Goal: Task Accomplishment & Management: Manage account settings

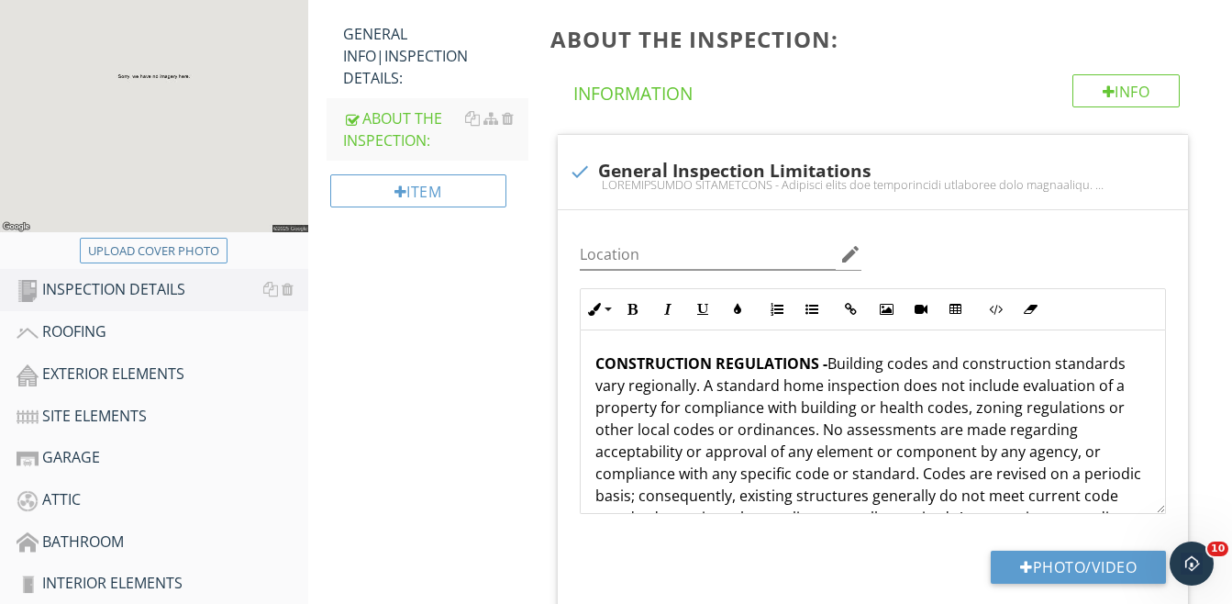
scroll to position [459, 0]
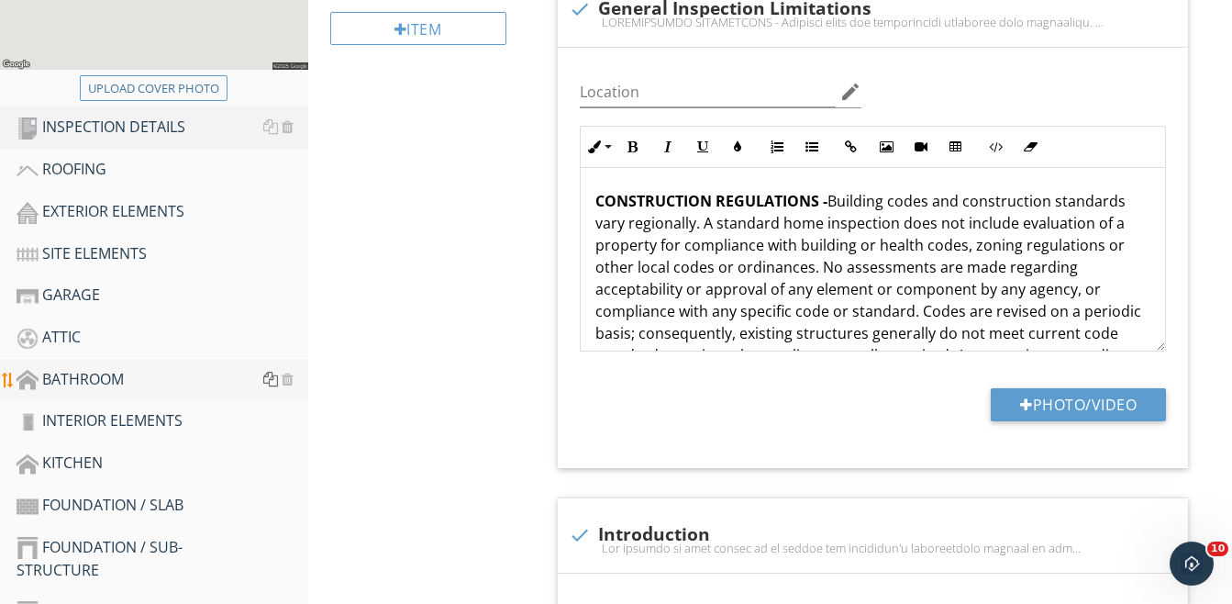
click at [271, 377] on div at bounding box center [270, 379] width 15 height 15
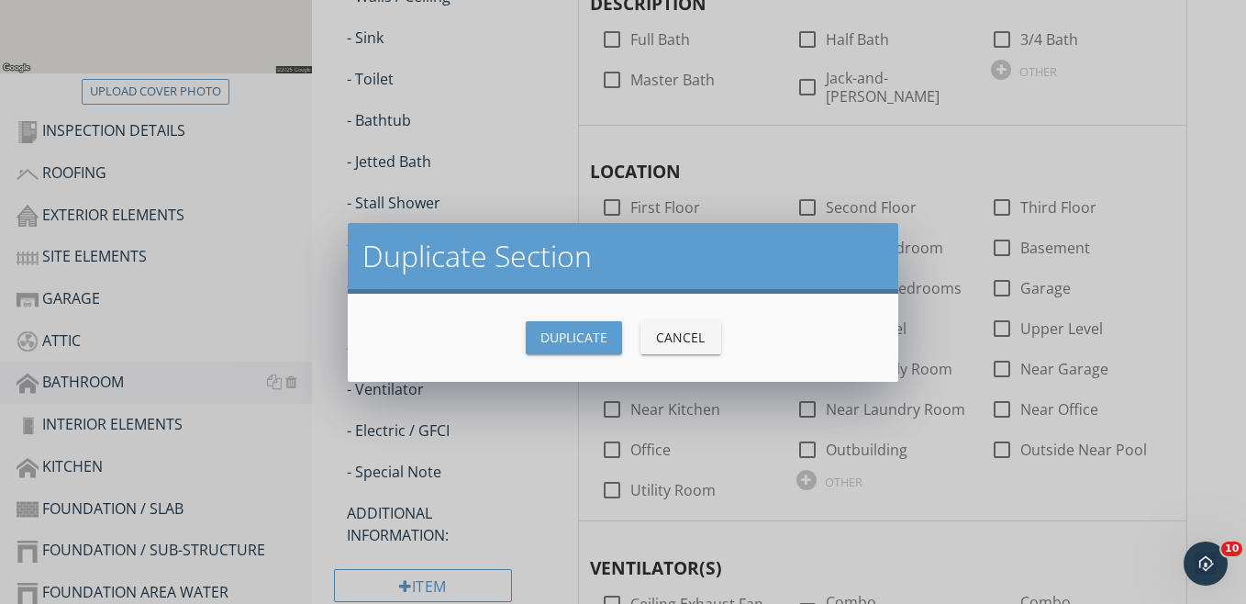
click at [574, 333] on div "Duplicate" at bounding box center [573, 337] width 67 height 19
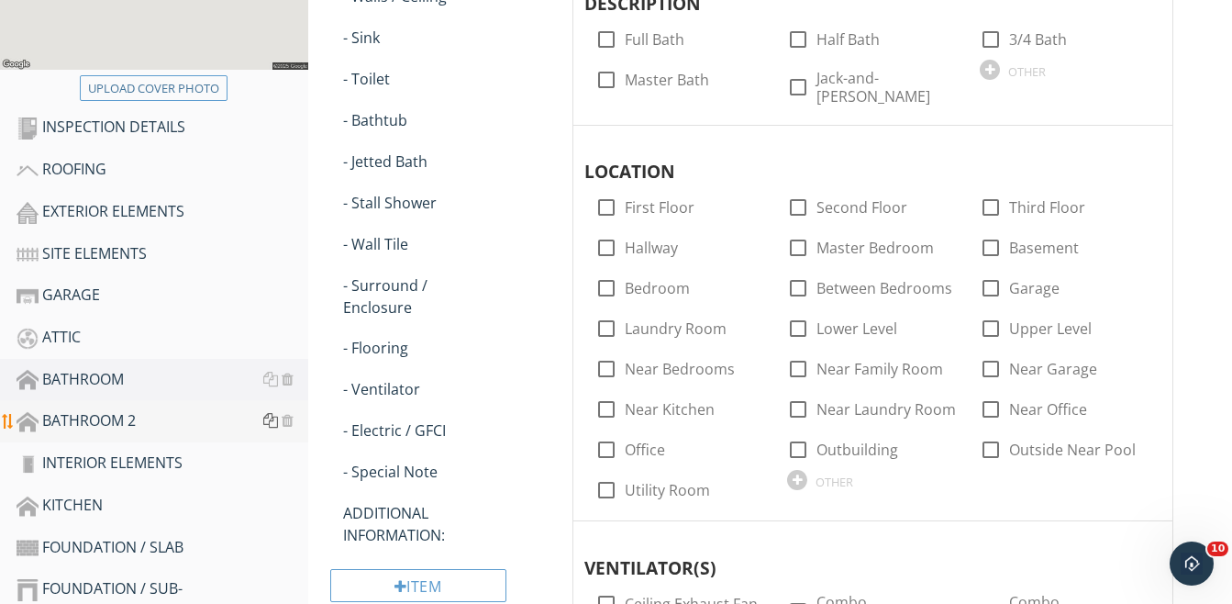
click at [267, 419] on div at bounding box center [270, 420] width 15 height 15
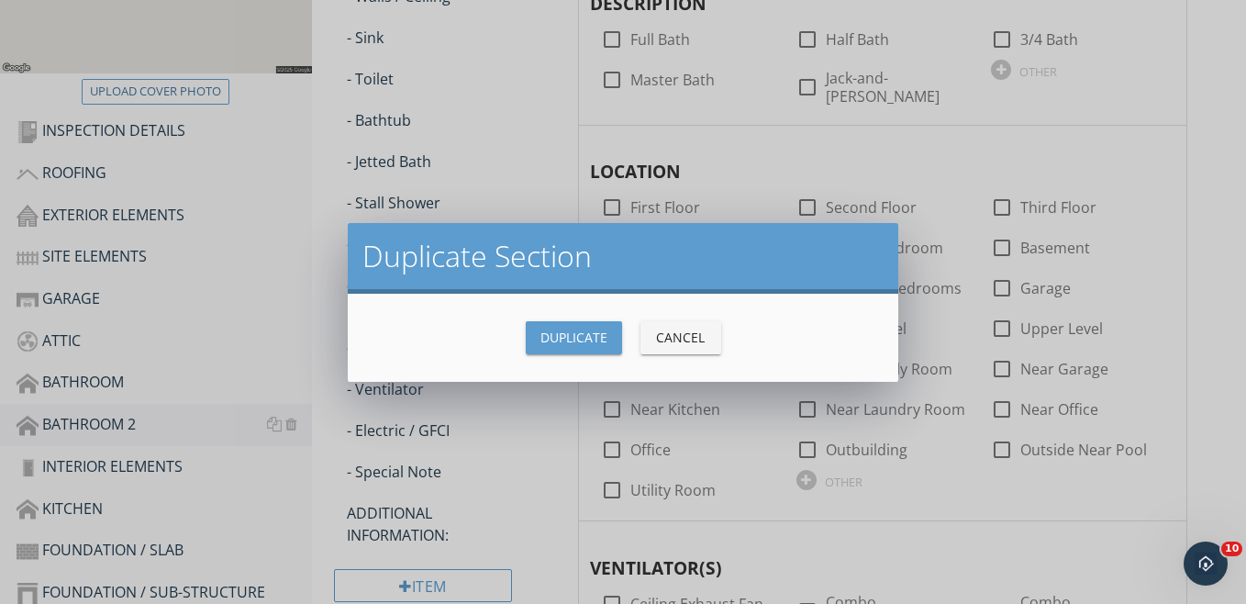
click at [583, 332] on div "Duplicate" at bounding box center [573, 337] width 67 height 19
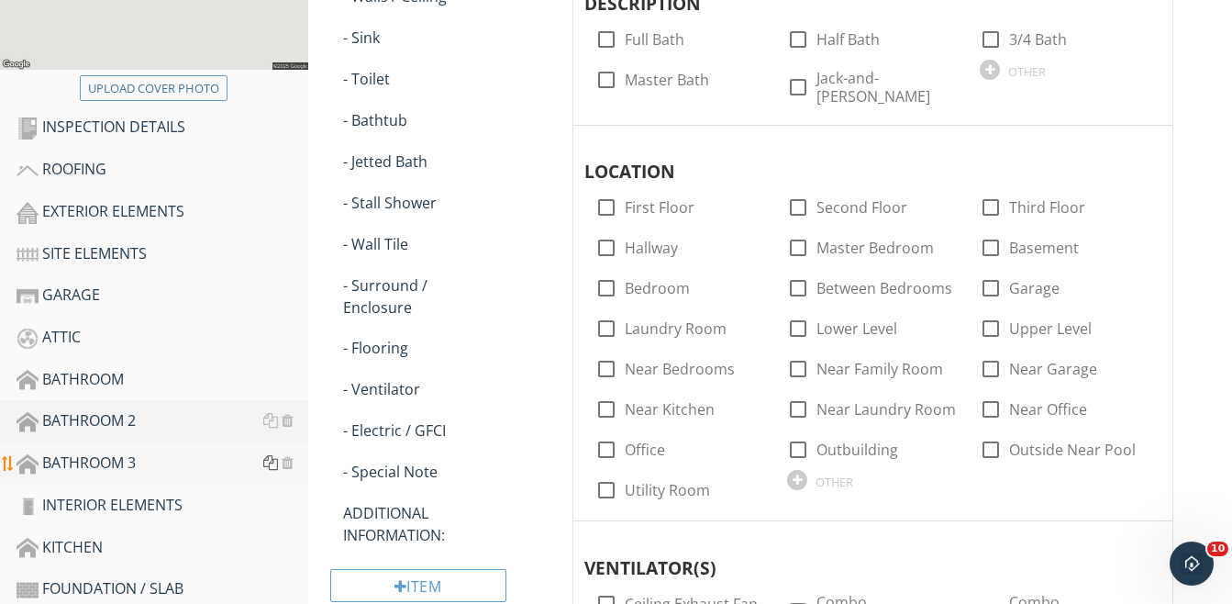
click at [266, 463] on div at bounding box center [270, 462] width 15 height 15
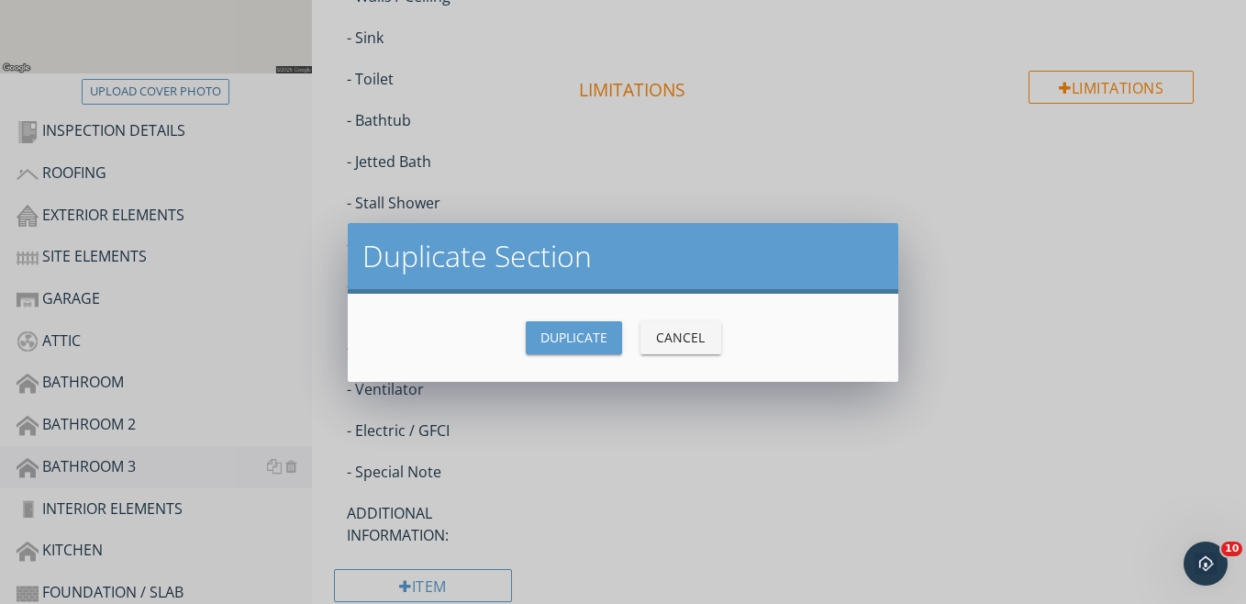
click at [551, 339] on div "Duplicate" at bounding box center [573, 337] width 67 height 19
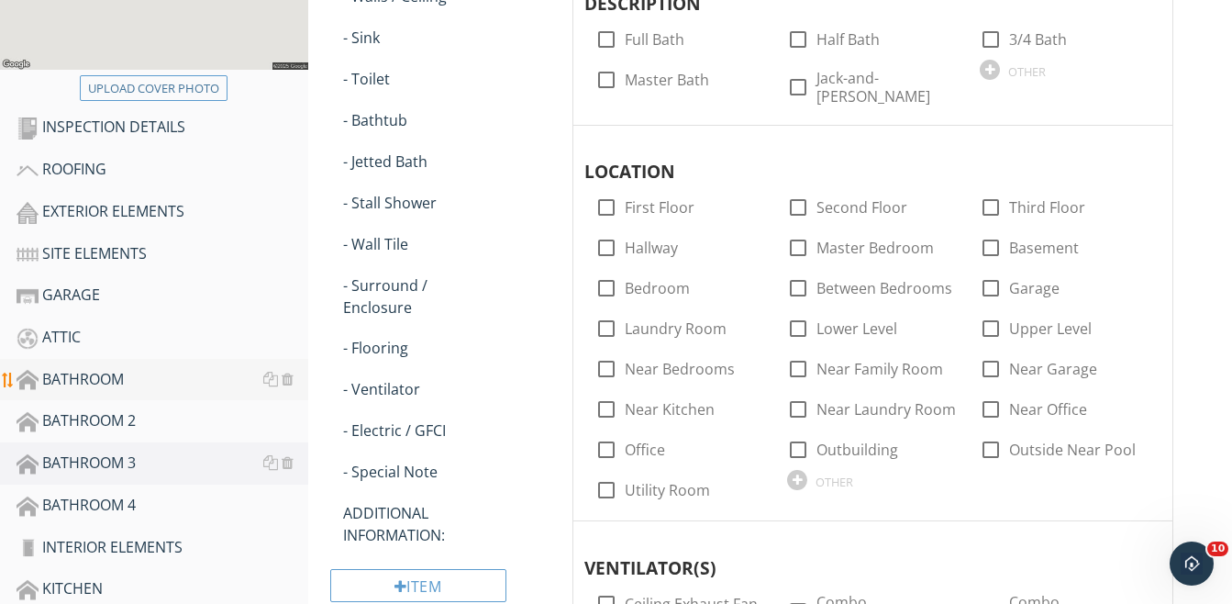
click at [96, 379] on div "BATHROOM" at bounding box center [163, 380] width 292 height 24
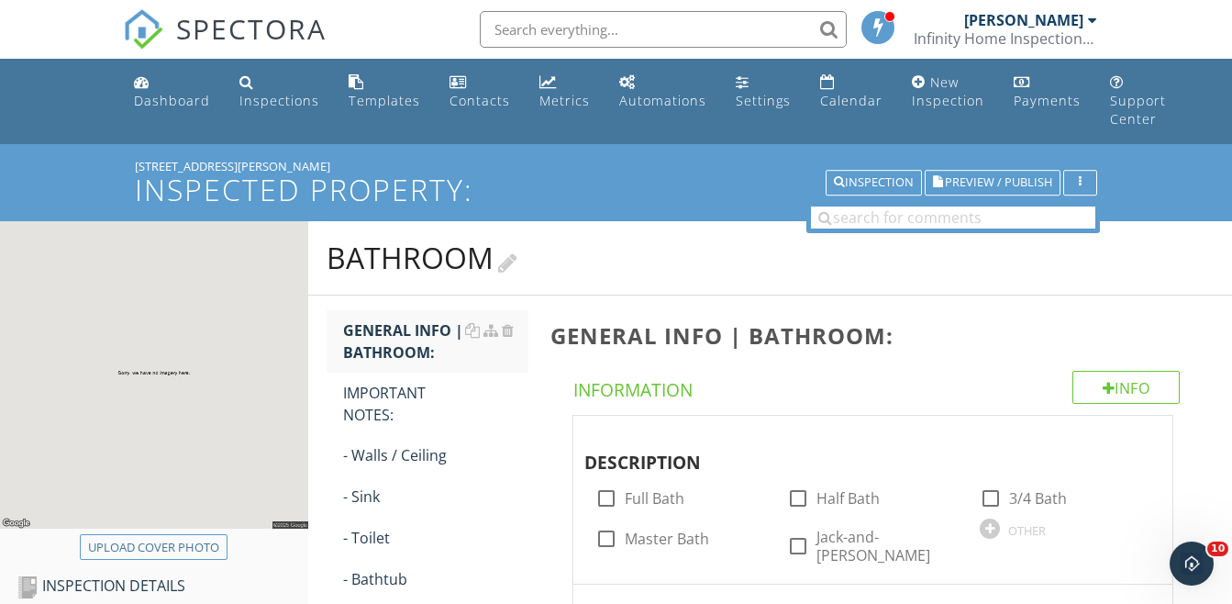
click at [514, 261] on div at bounding box center [507, 261] width 19 height 25
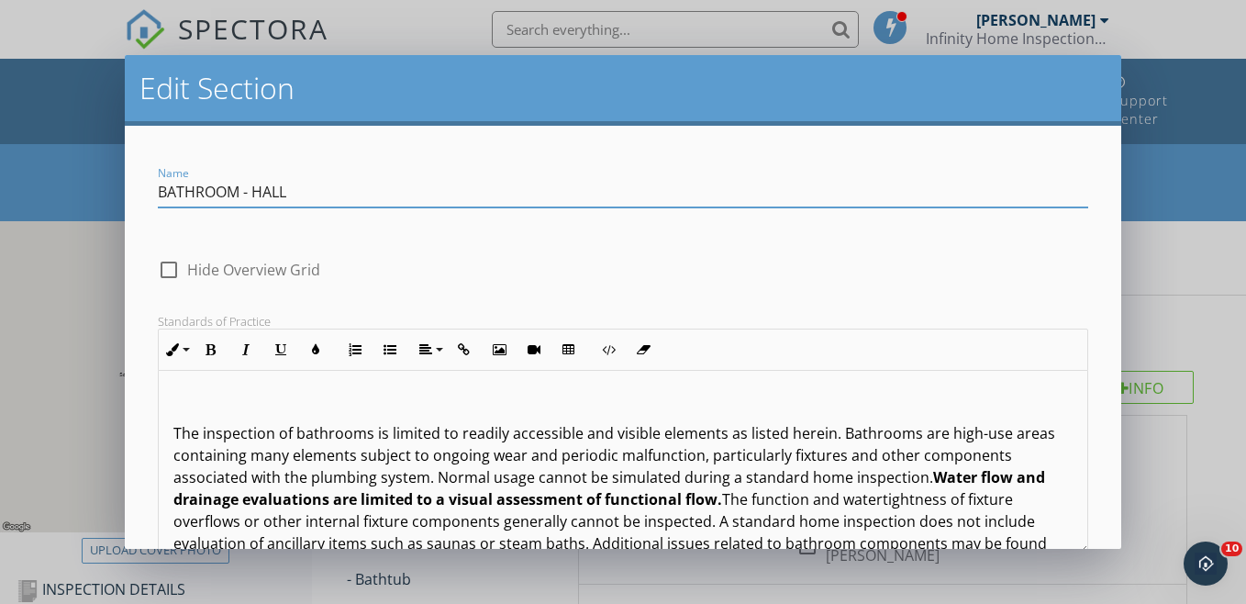
type input "BATHROOM - HALL"
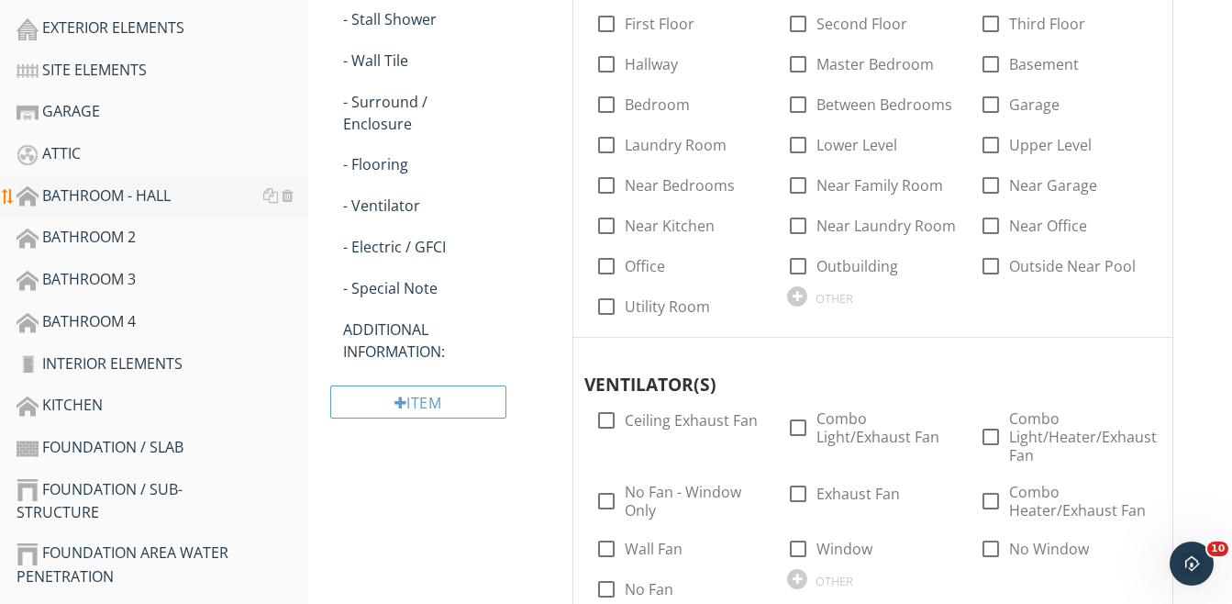
scroll to position [679, 0]
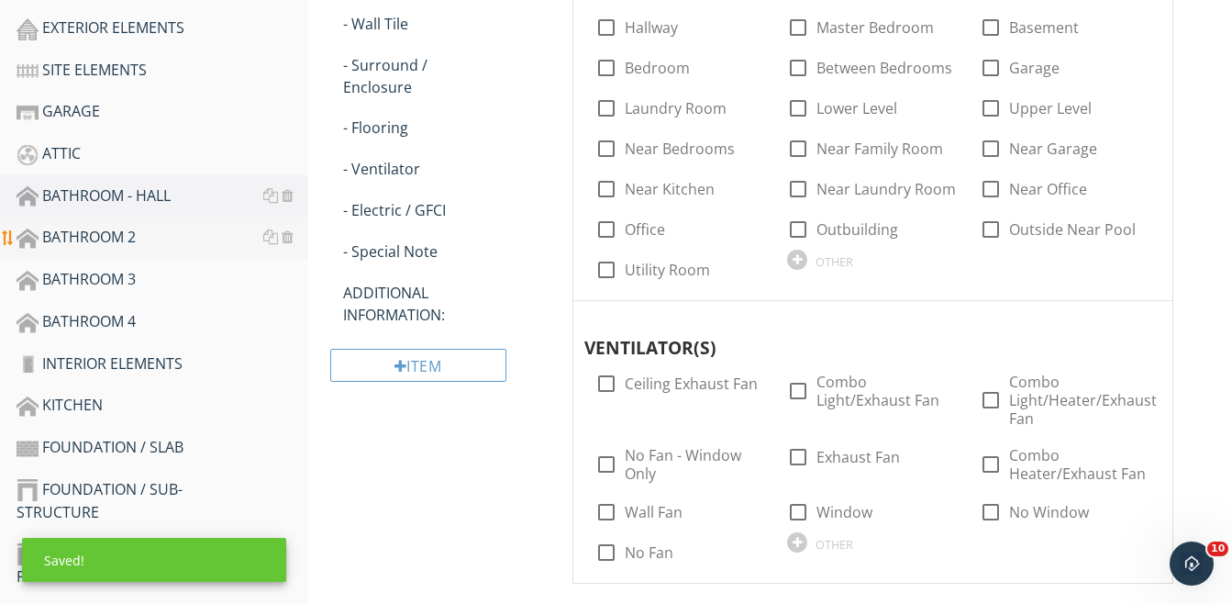
click at [63, 234] on div "BATHROOM 2" at bounding box center [163, 238] width 292 height 24
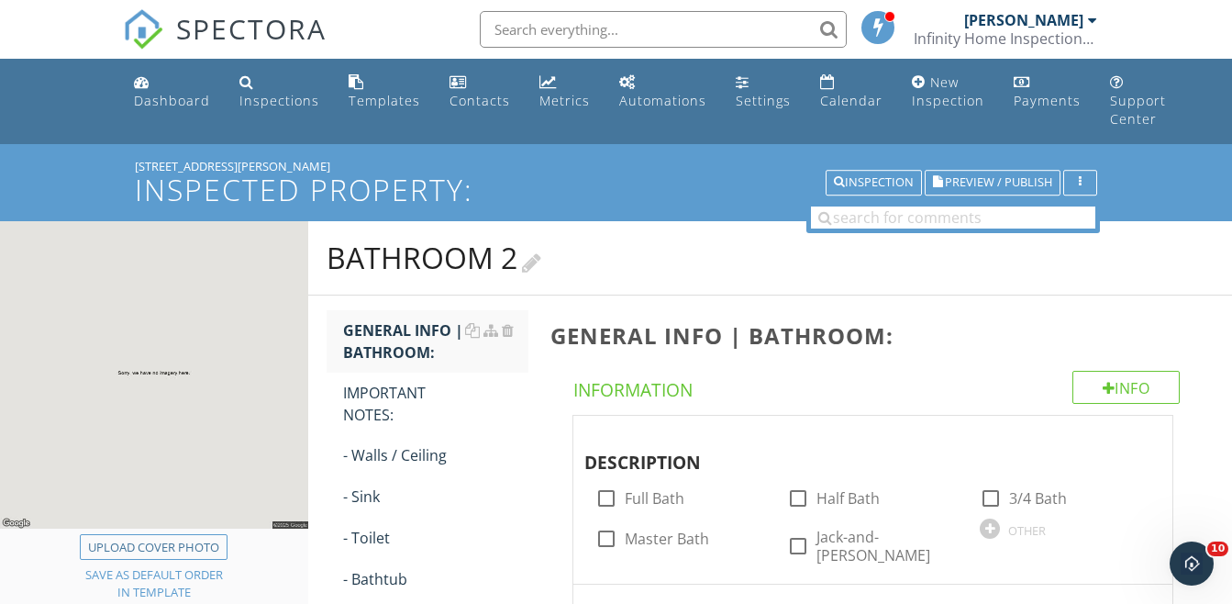
click at [534, 260] on div at bounding box center [531, 261] width 19 height 25
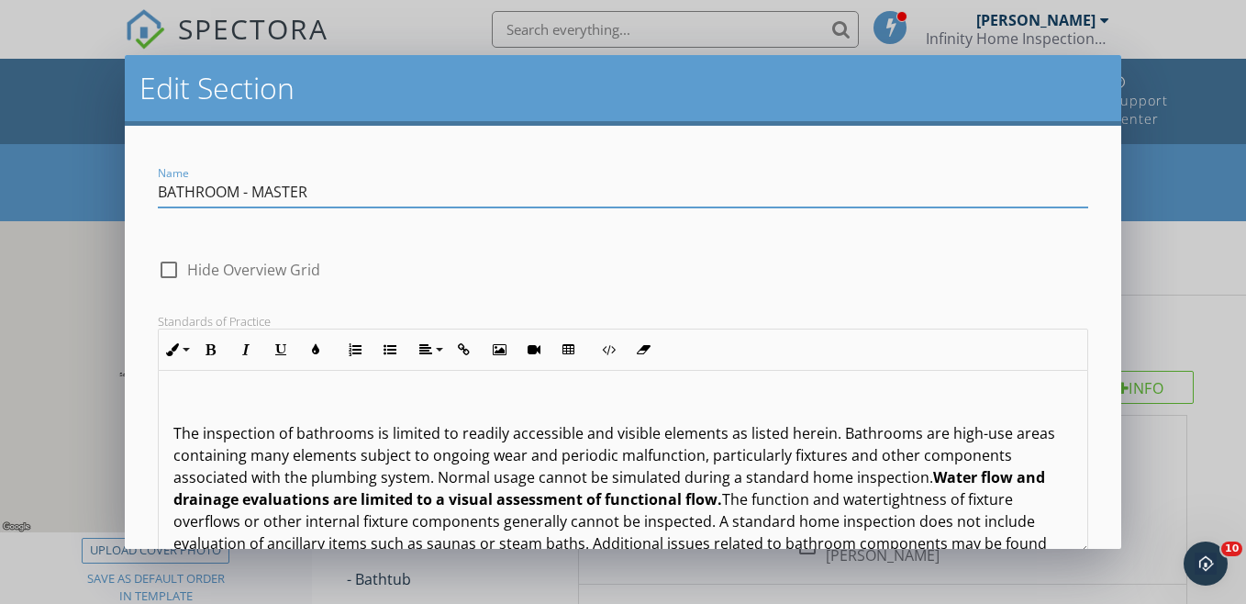
type input "BATHROOM - MASTER"
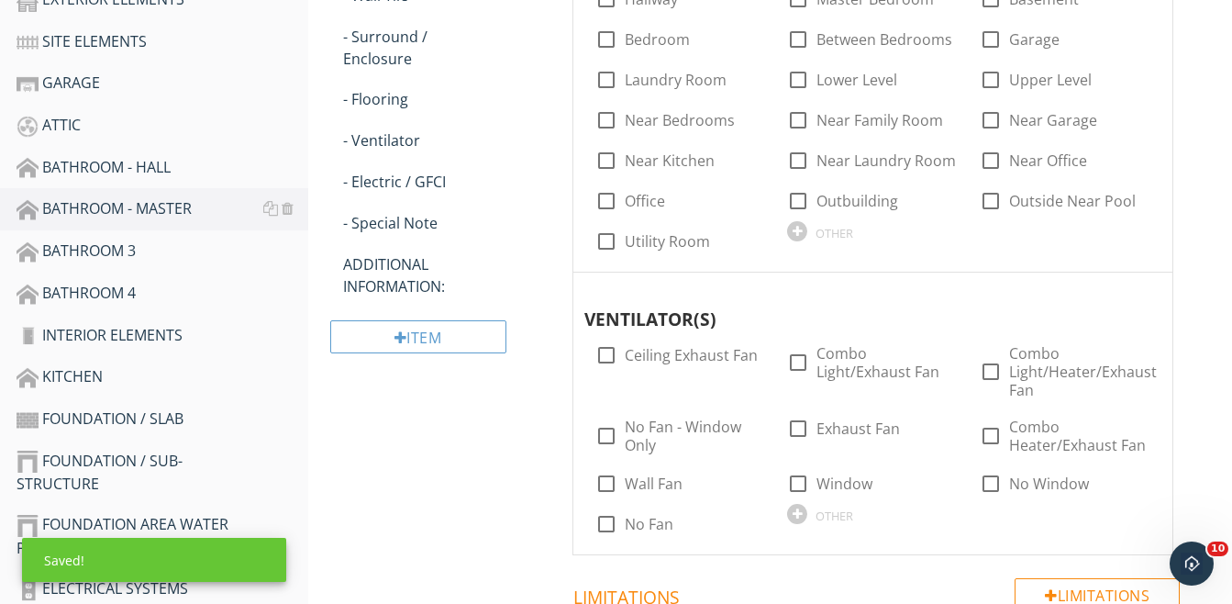
scroll to position [734, 0]
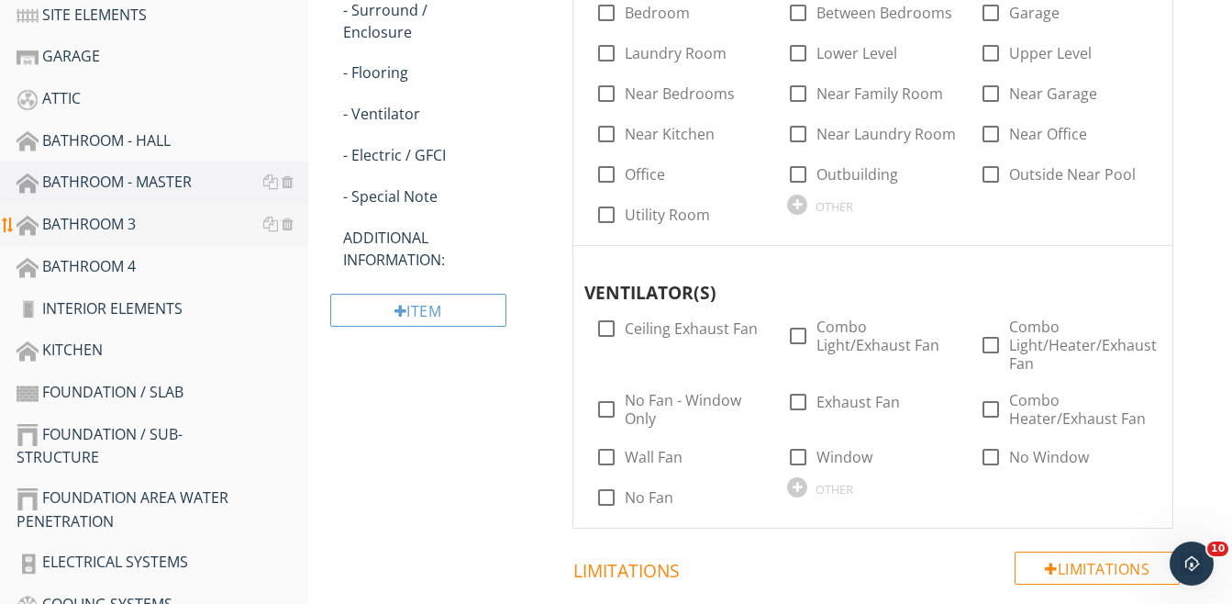
click at [73, 221] on div "BATHROOM 3" at bounding box center [163, 225] width 292 height 24
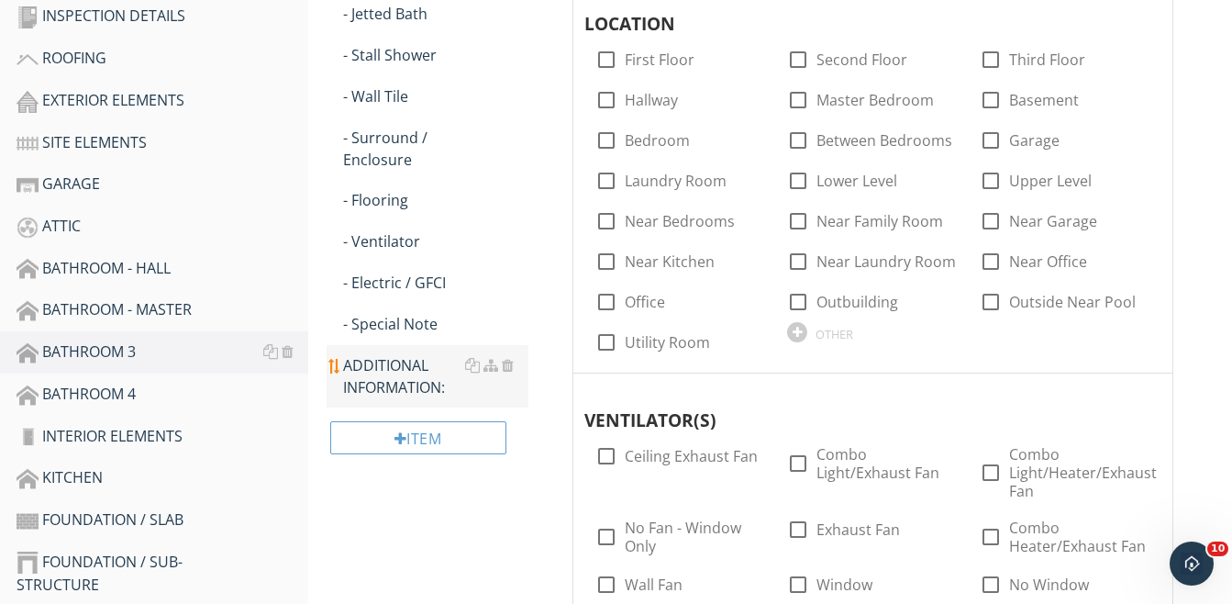
scroll to position [92, 0]
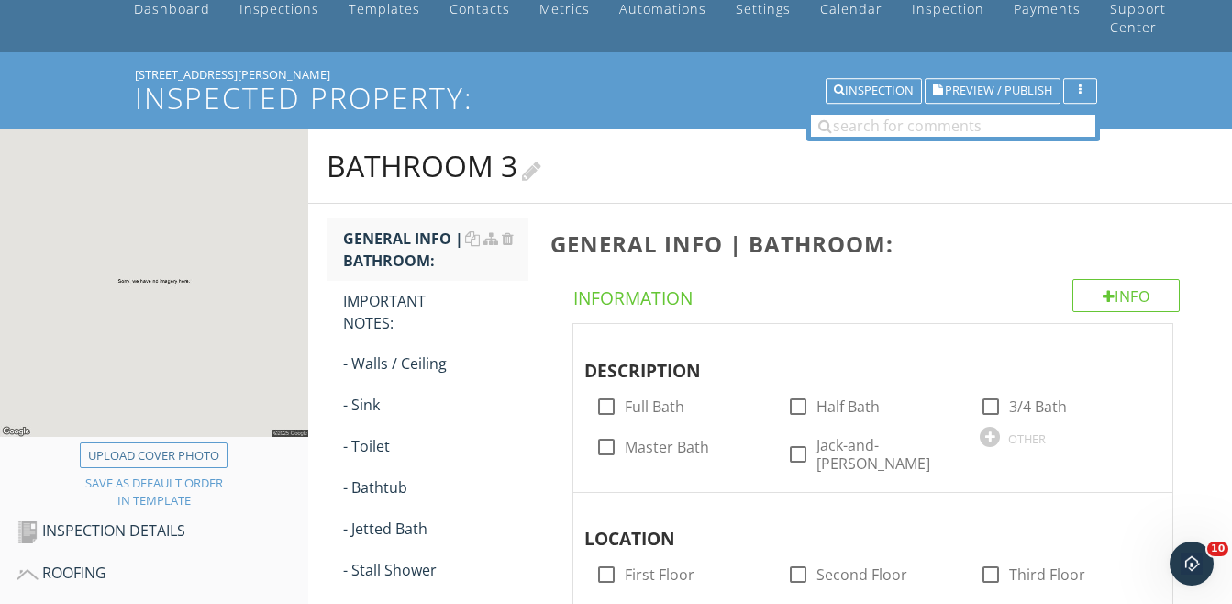
click at [537, 168] on div at bounding box center [531, 169] width 19 height 25
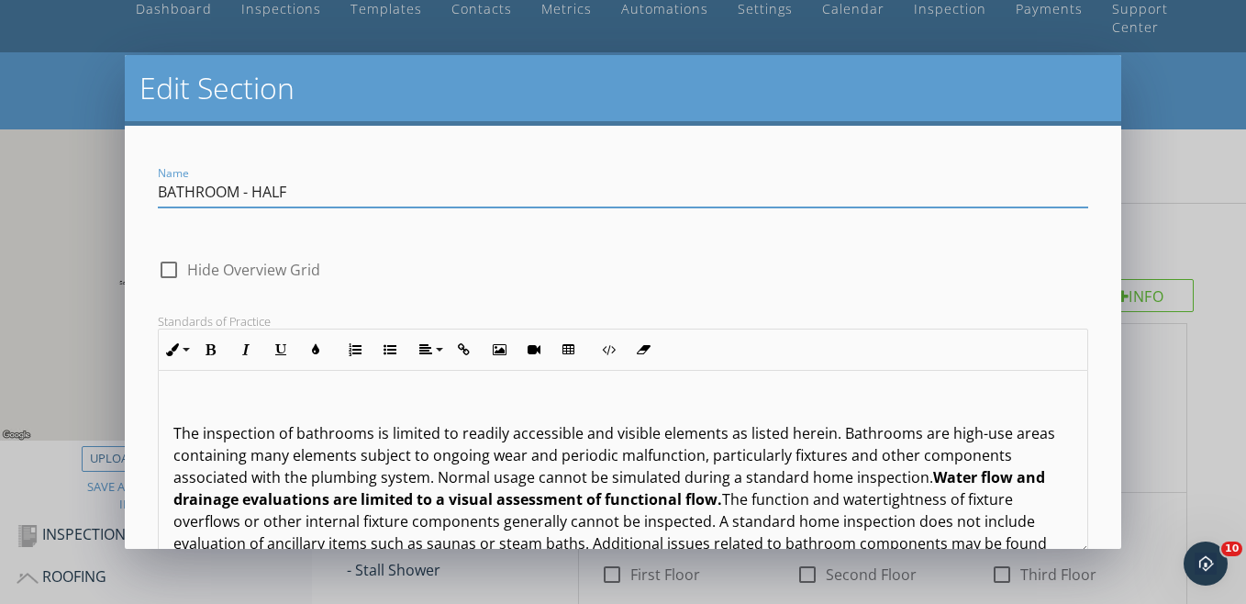
type input "BATHROOM - HALF"
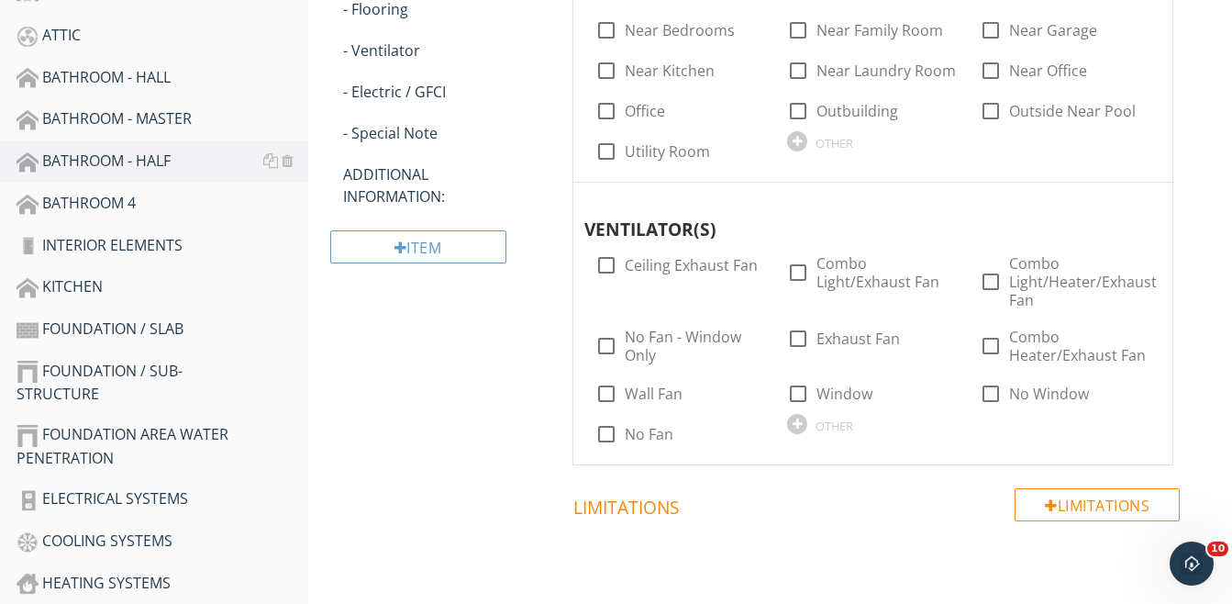
scroll to position [826, 0]
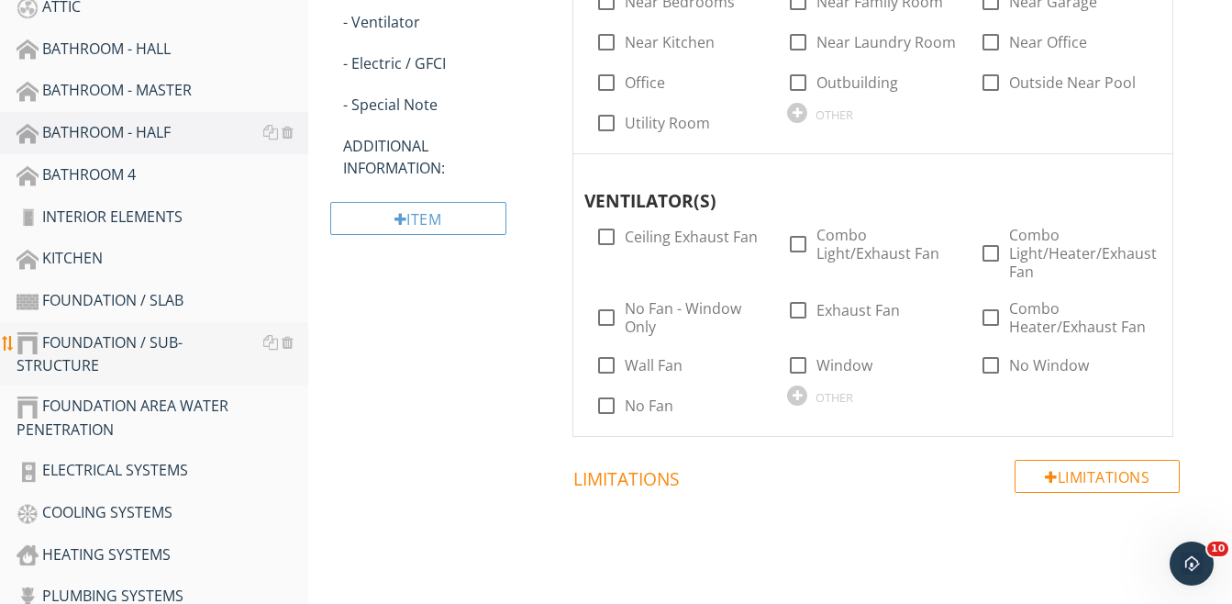
click at [101, 341] on div "FOUNDATION / SUB-STRUCTURE" at bounding box center [163, 354] width 292 height 46
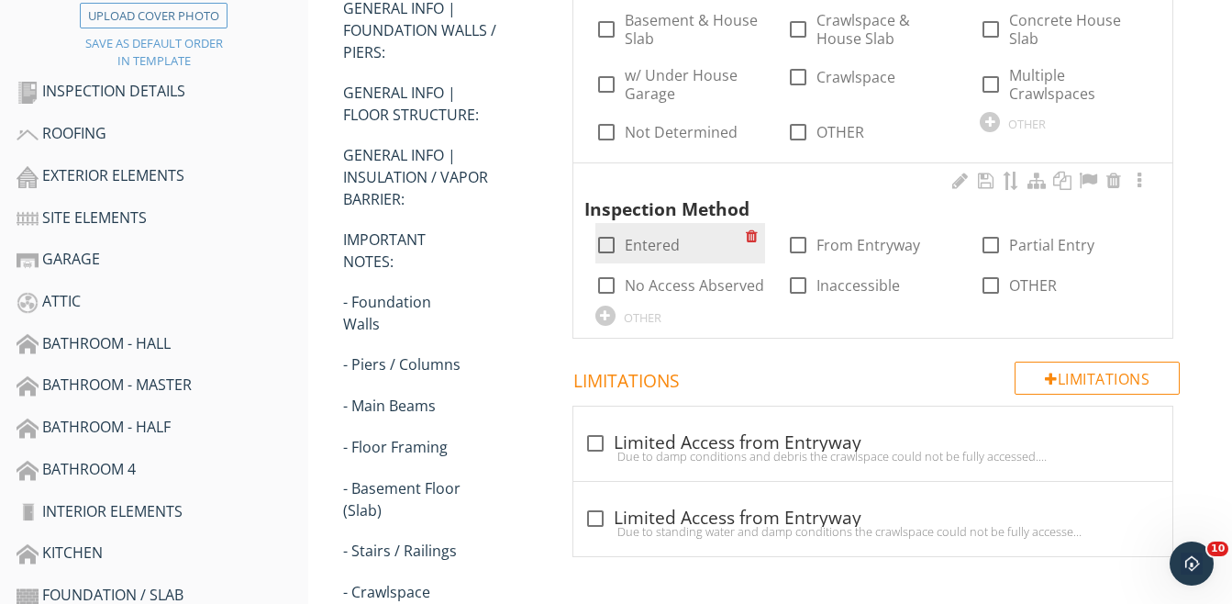
scroll to position [551, 0]
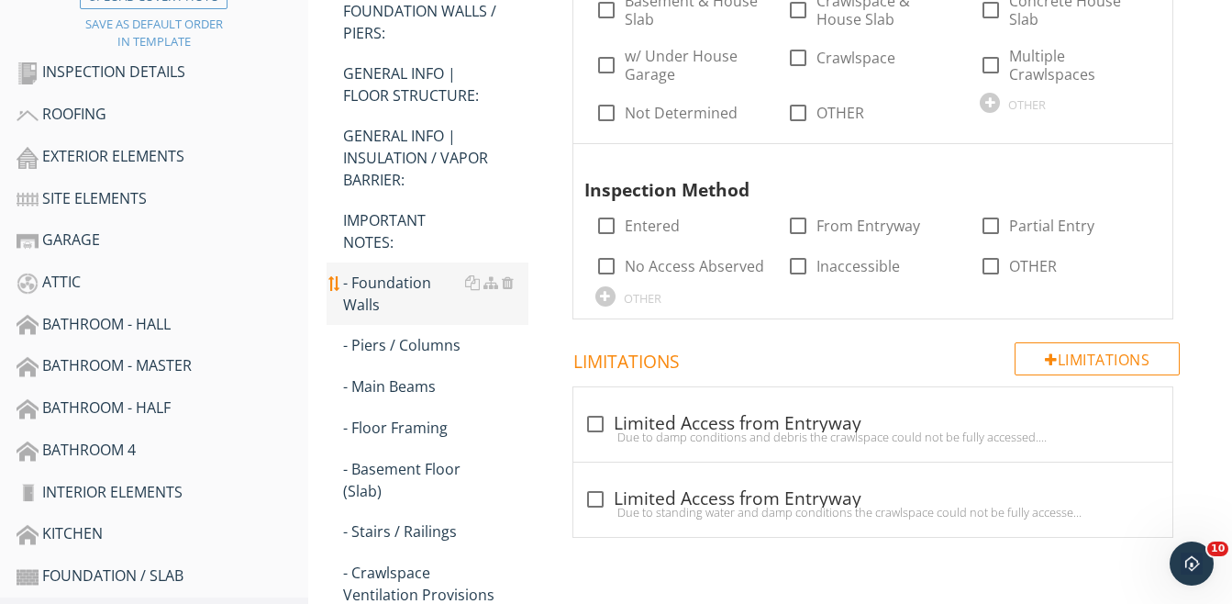
click at [385, 283] on div "- Foundation Walls" at bounding box center [435, 294] width 185 height 44
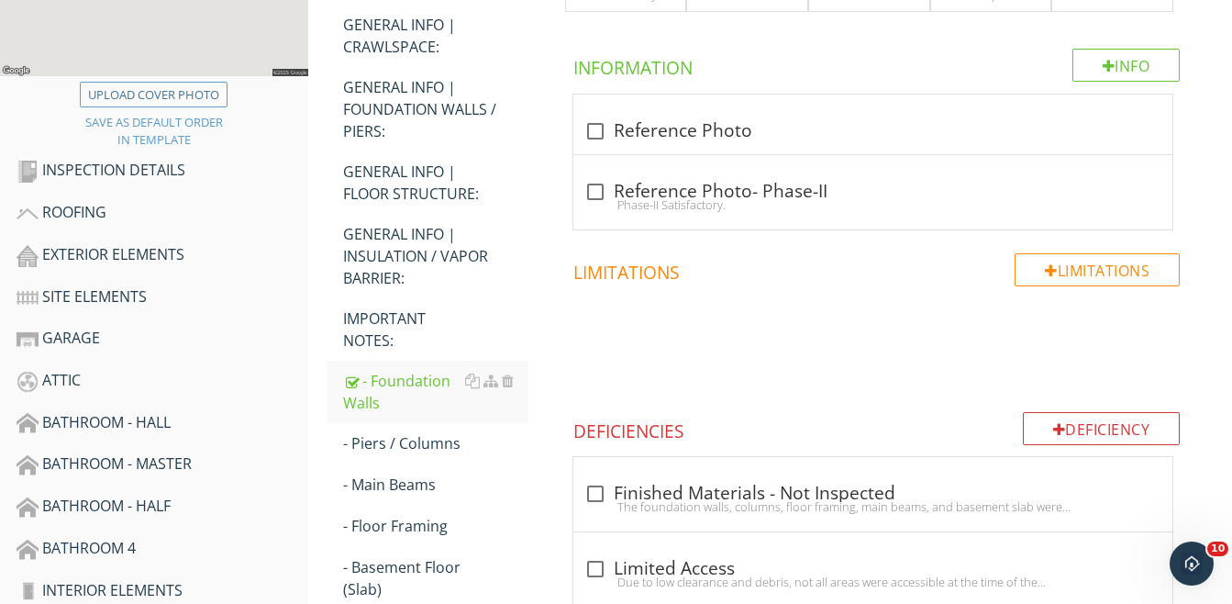
scroll to position [275, 0]
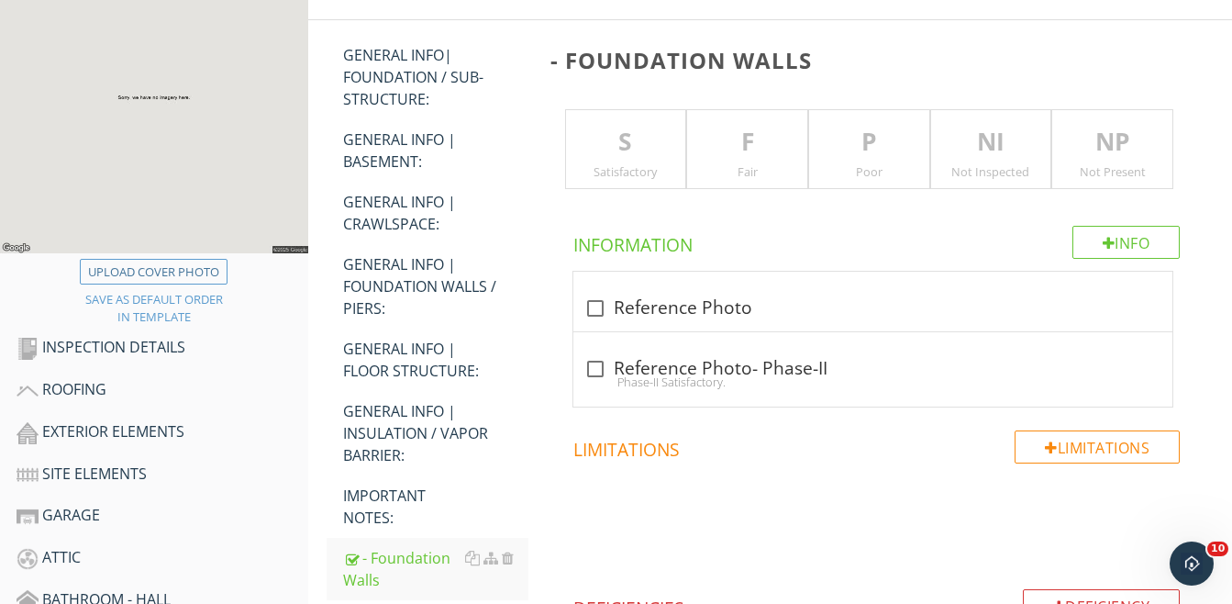
click at [686, 156] on p "NI" at bounding box center [991, 142] width 120 height 37
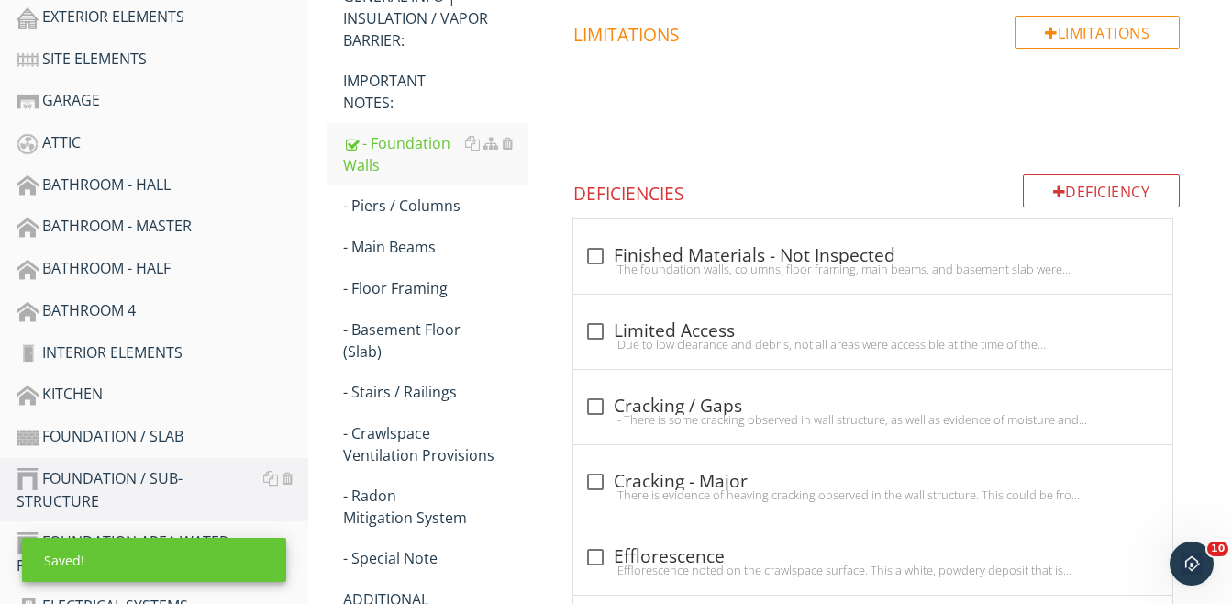
scroll to position [734, 0]
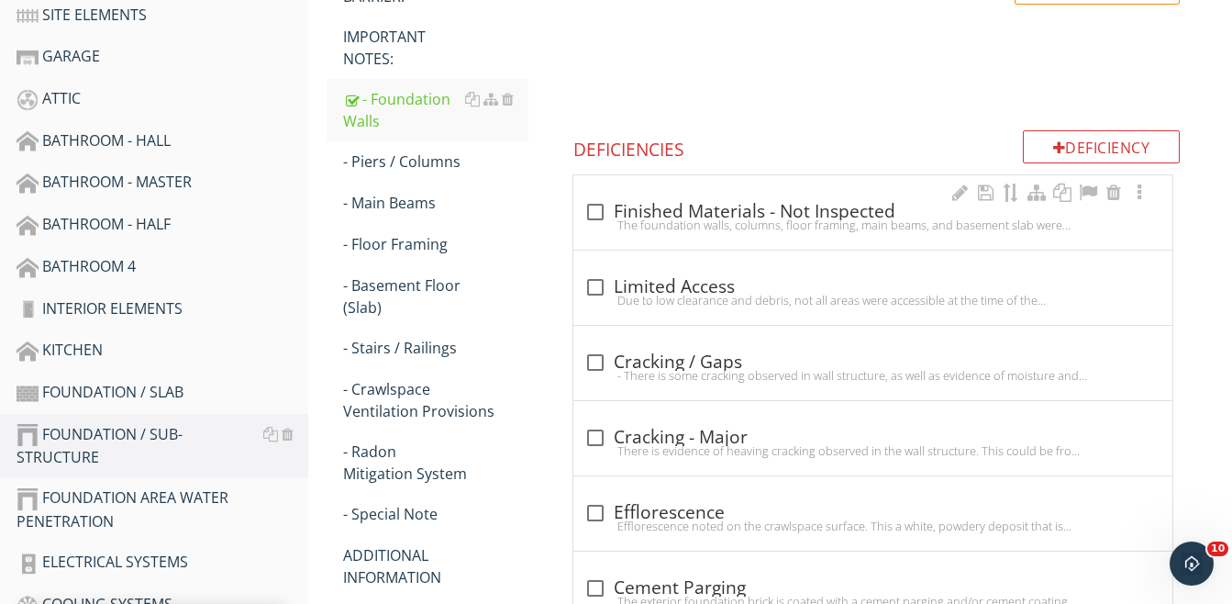
click at [595, 213] on div at bounding box center [595, 211] width 31 height 31
checkbox input "true"
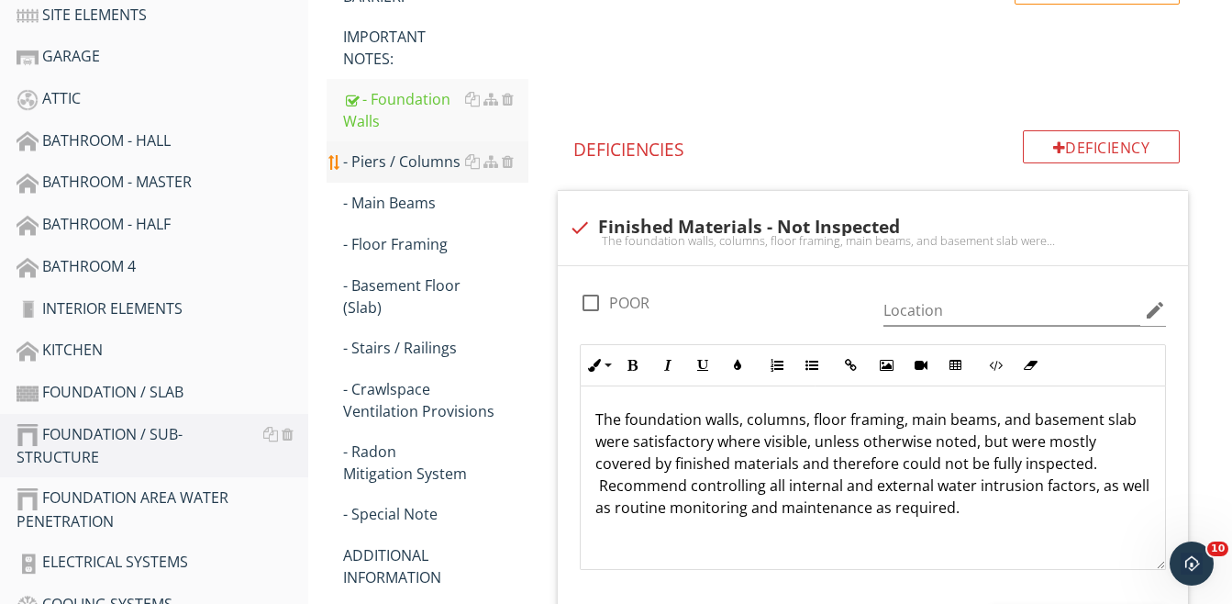
click at [417, 156] on div "- Piers / Columns" at bounding box center [435, 161] width 185 height 22
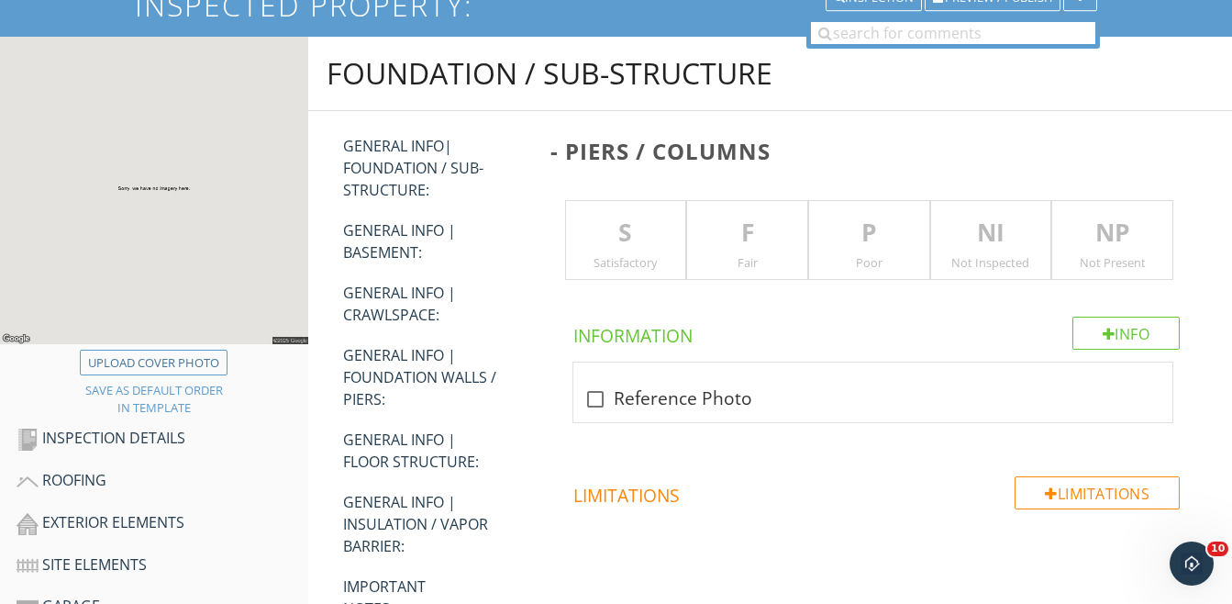
scroll to position [184, 0]
click at [686, 217] on p "NI" at bounding box center [991, 234] width 120 height 37
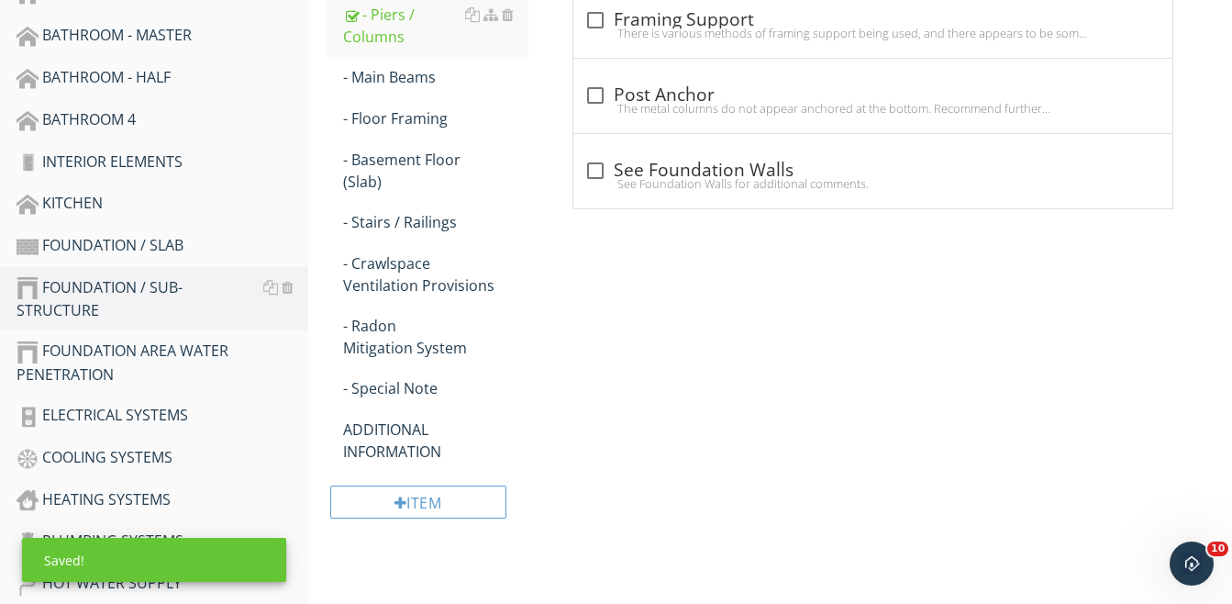
scroll to position [918, 0]
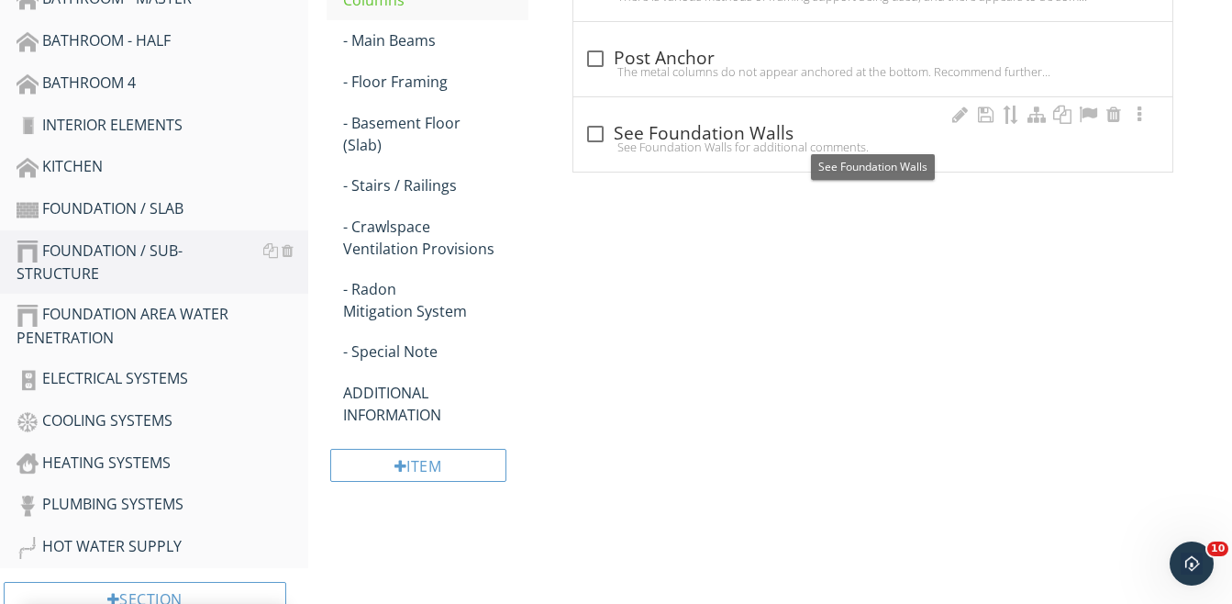
click at [596, 131] on div at bounding box center [595, 133] width 31 height 31
checkbox input "true"
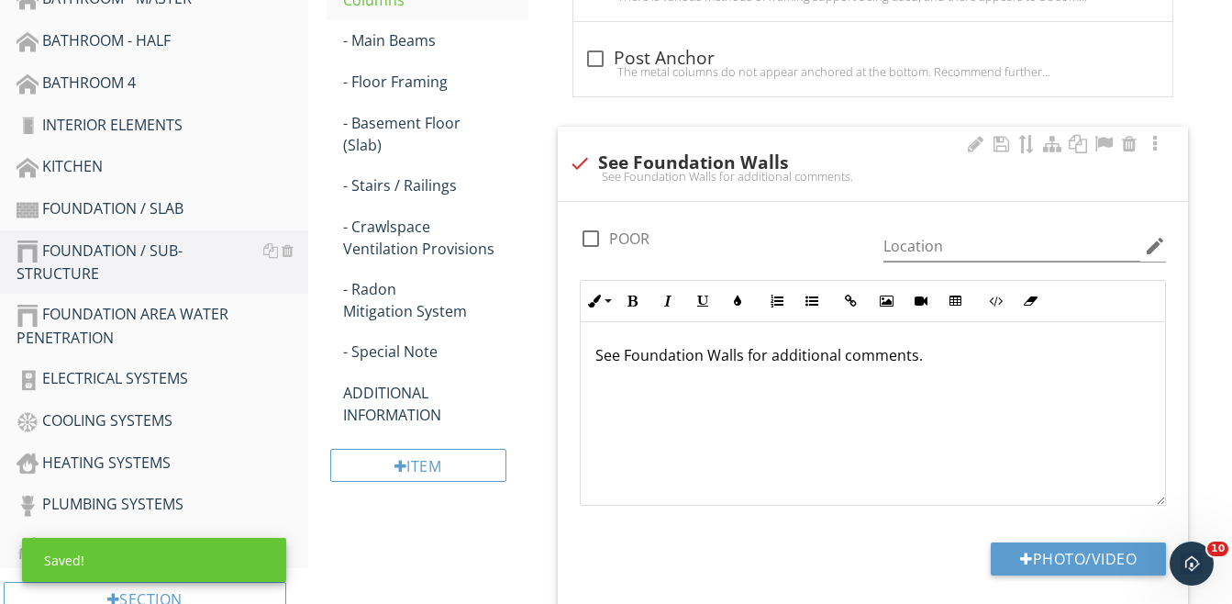
scroll to position [734, 0]
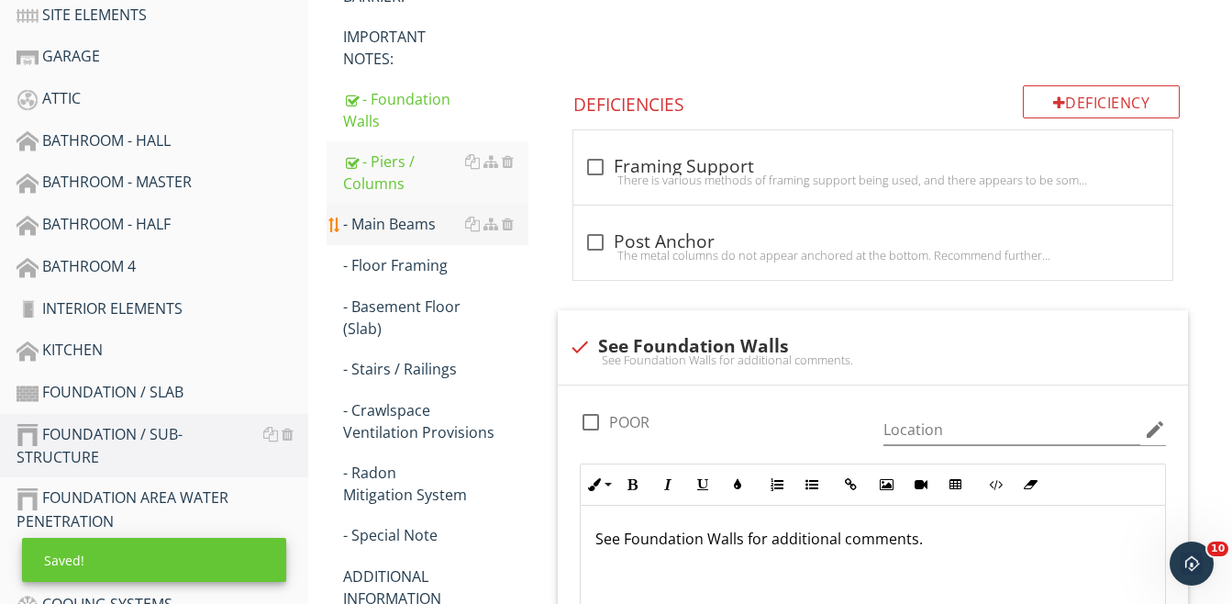
click at [372, 218] on div "- Main Beams" at bounding box center [435, 224] width 185 height 22
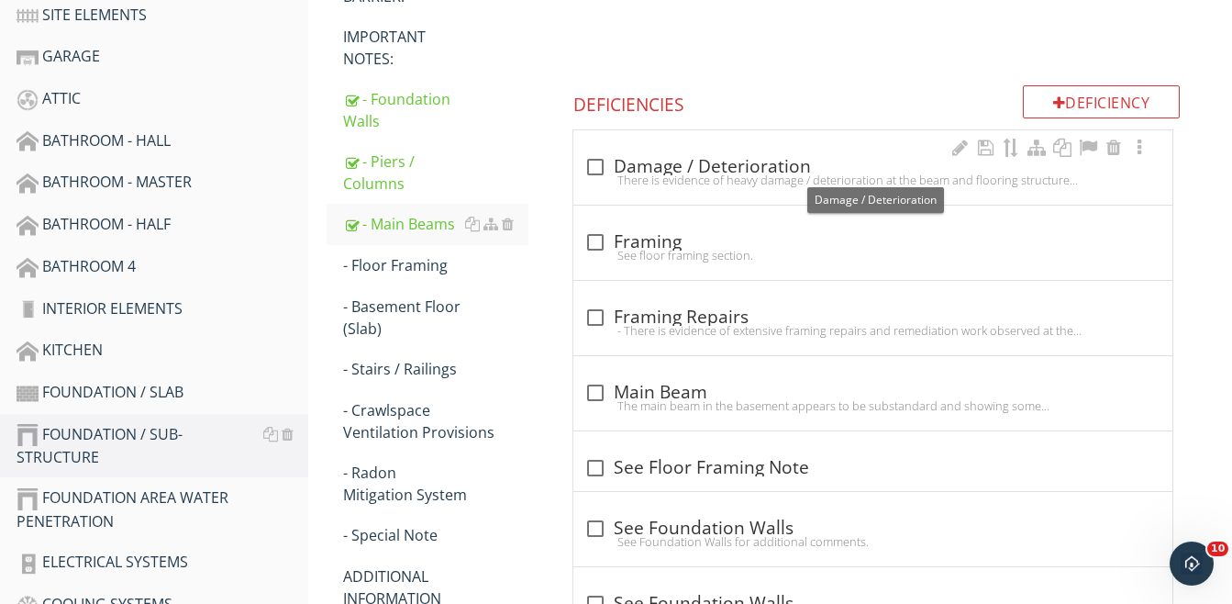
scroll to position [367, 0]
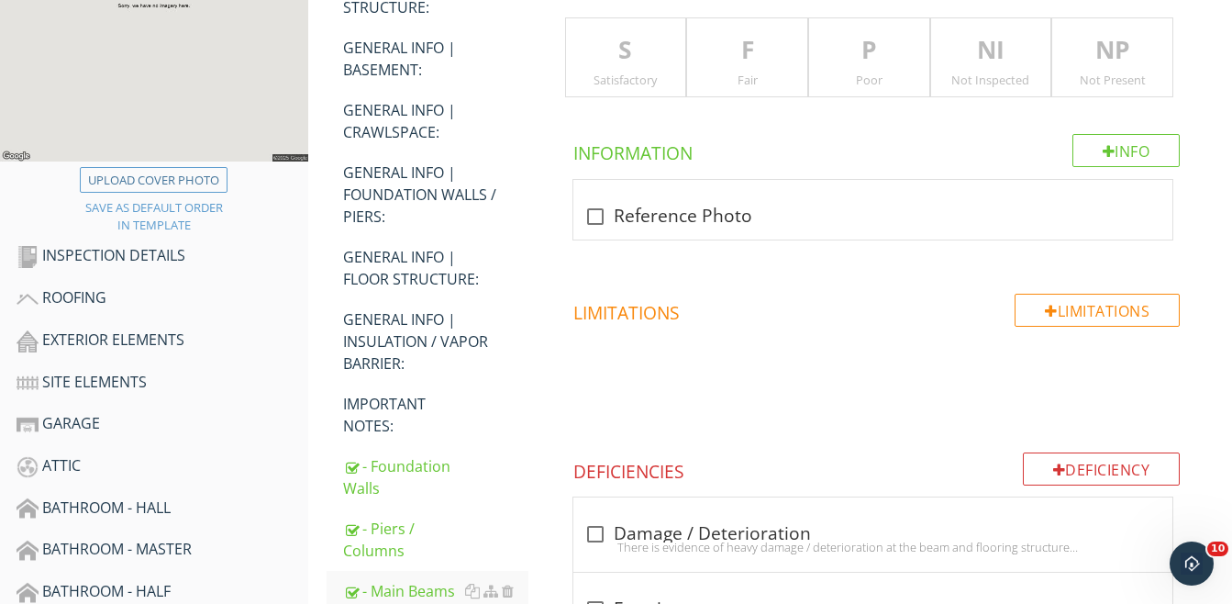
click at [686, 61] on p "NI" at bounding box center [991, 50] width 120 height 37
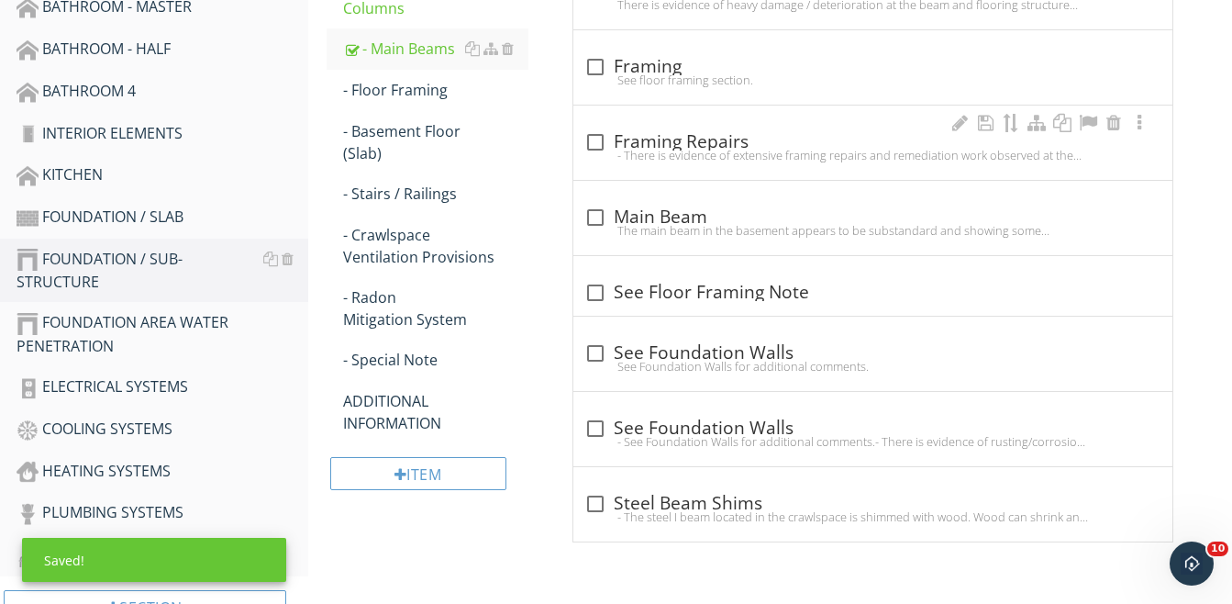
scroll to position [974, 0]
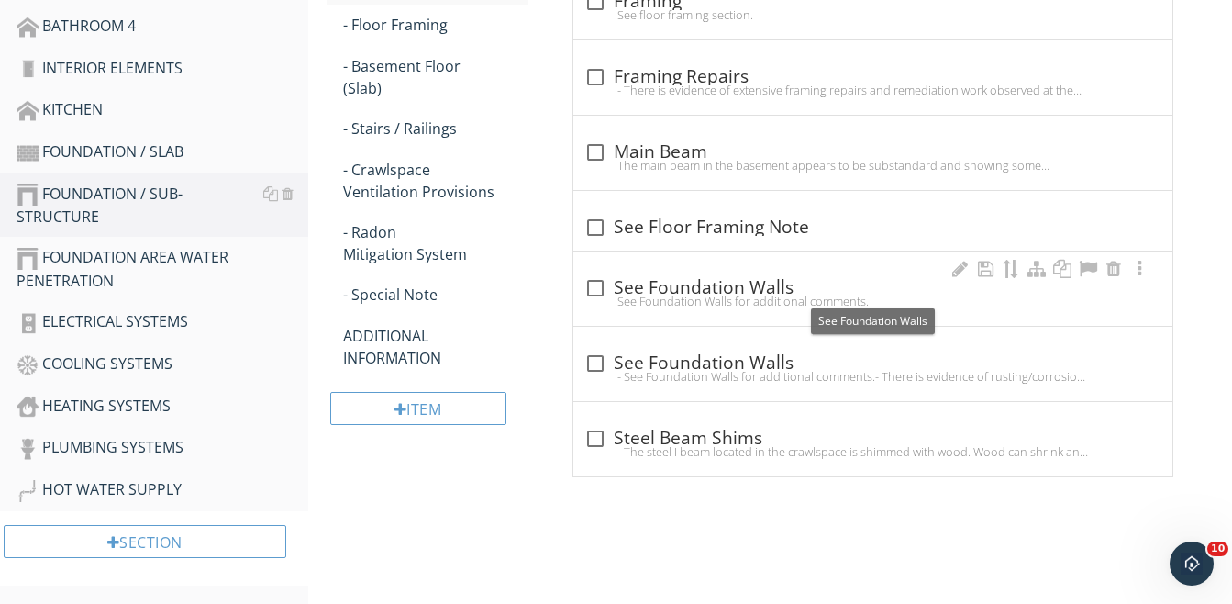
click at [587, 290] on div at bounding box center [595, 288] width 31 height 31
checkbox input "true"
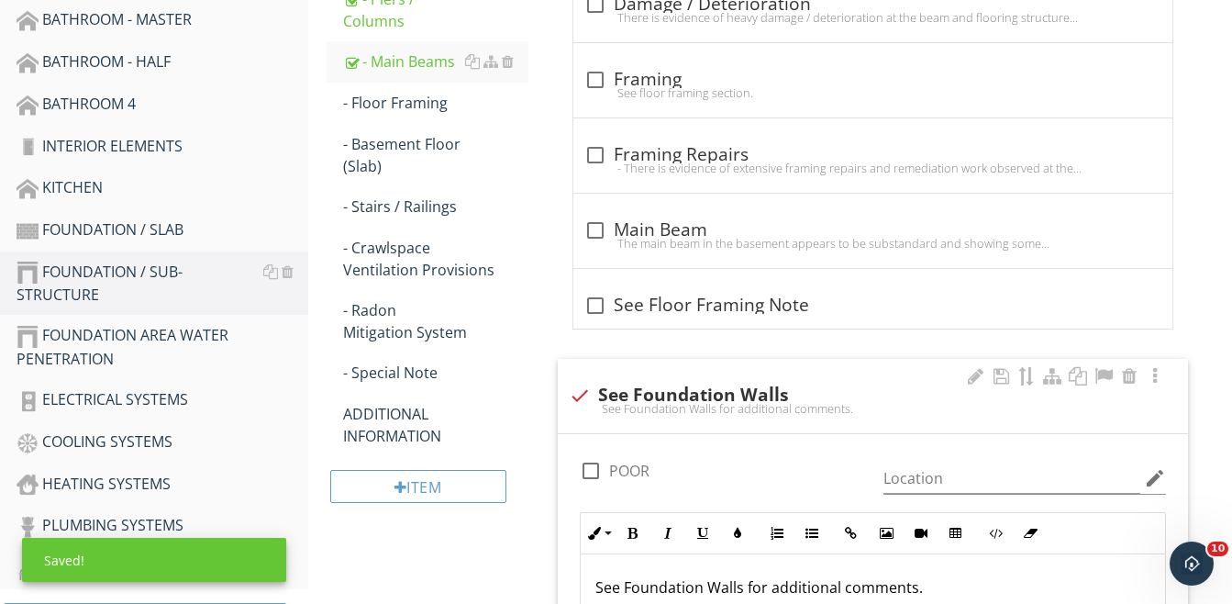
scroll to position [791, 0]
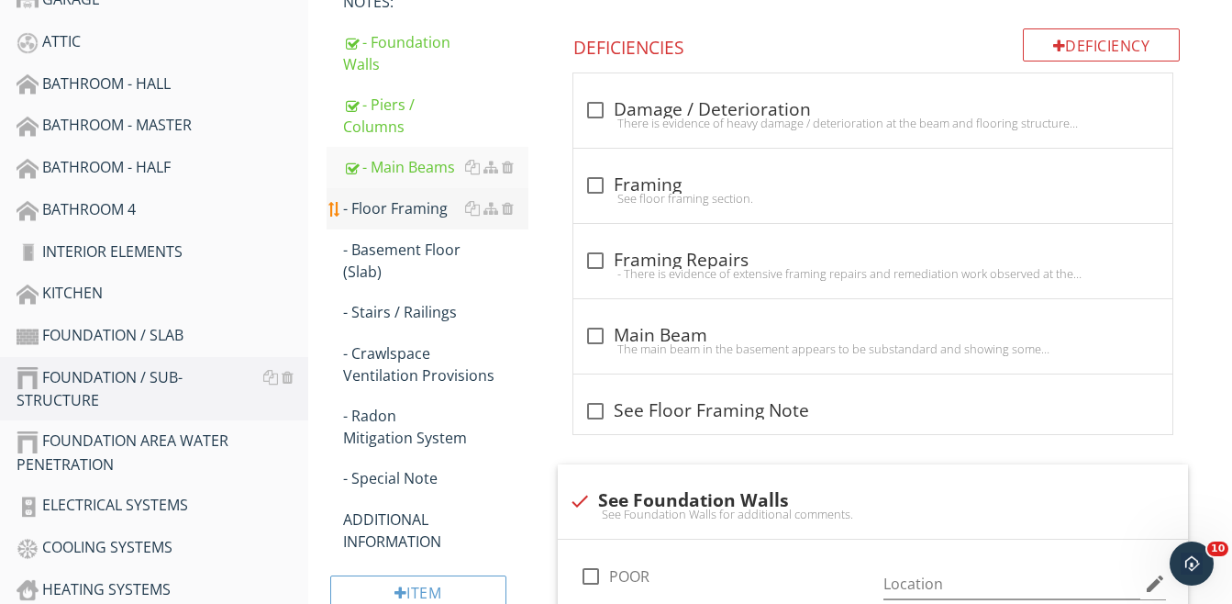
click at [397, 206] on div "- Floor Framing" at bounding box center [435, 208] width 185 height 22
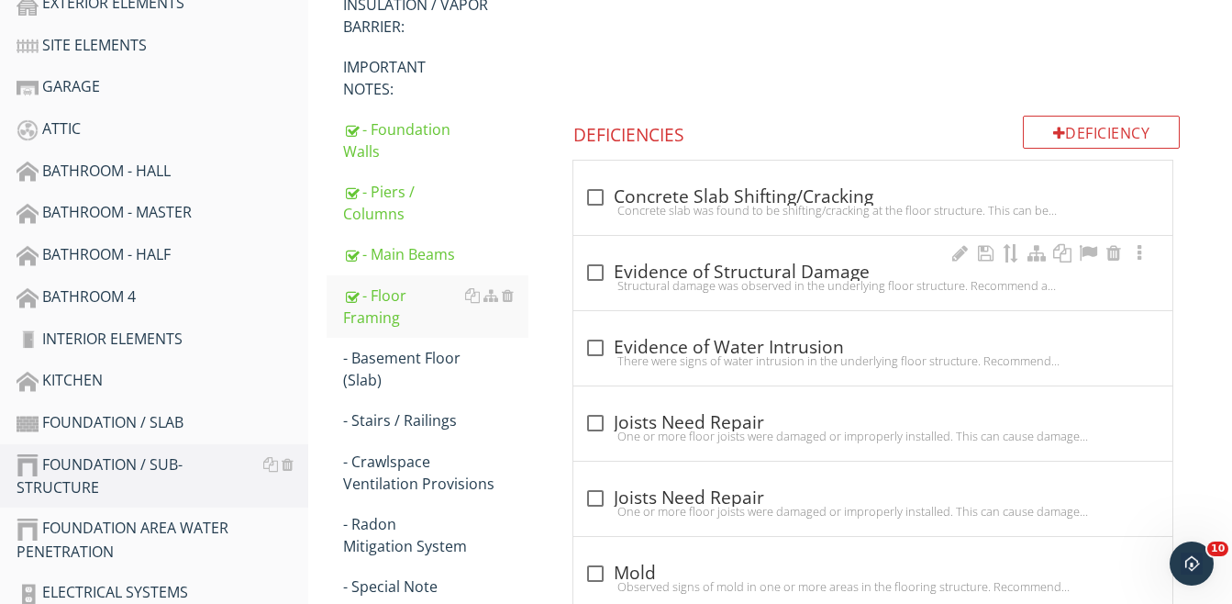
scroll to position [332, 0]
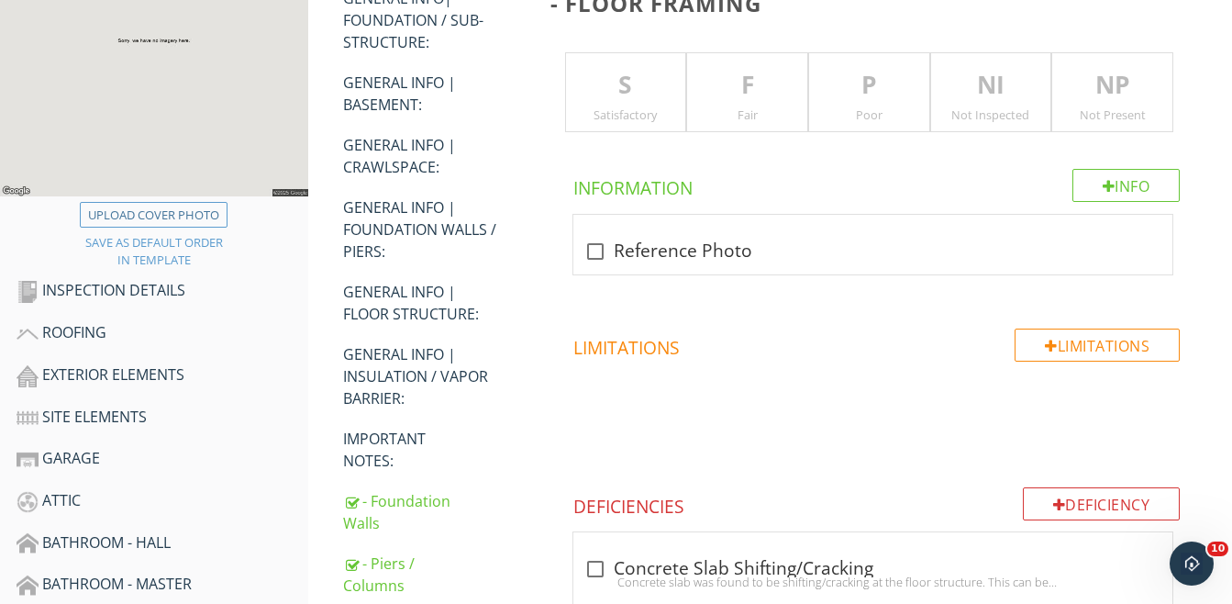
click at [686, 90] on p "NI" at bounding box center [991, 85] width 120 height 37
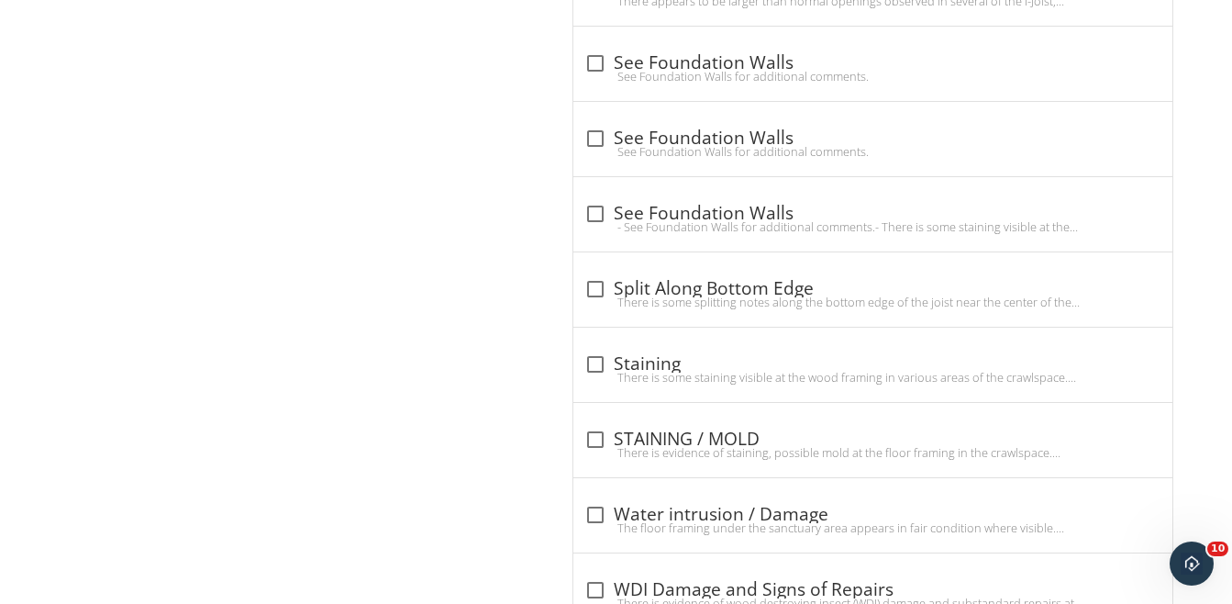
scroll to position [1892, 0]
click at [592, 142] on div at bounding box center [595, 137] width 31 height 31
checkbox input "true"
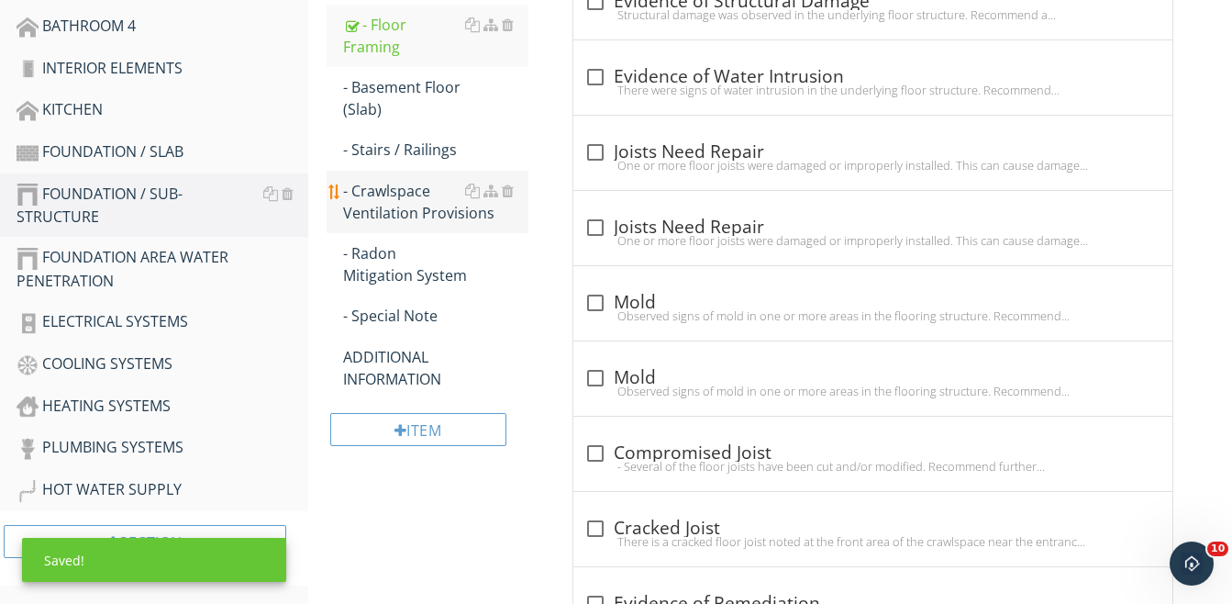
scroll to position [883, 0]
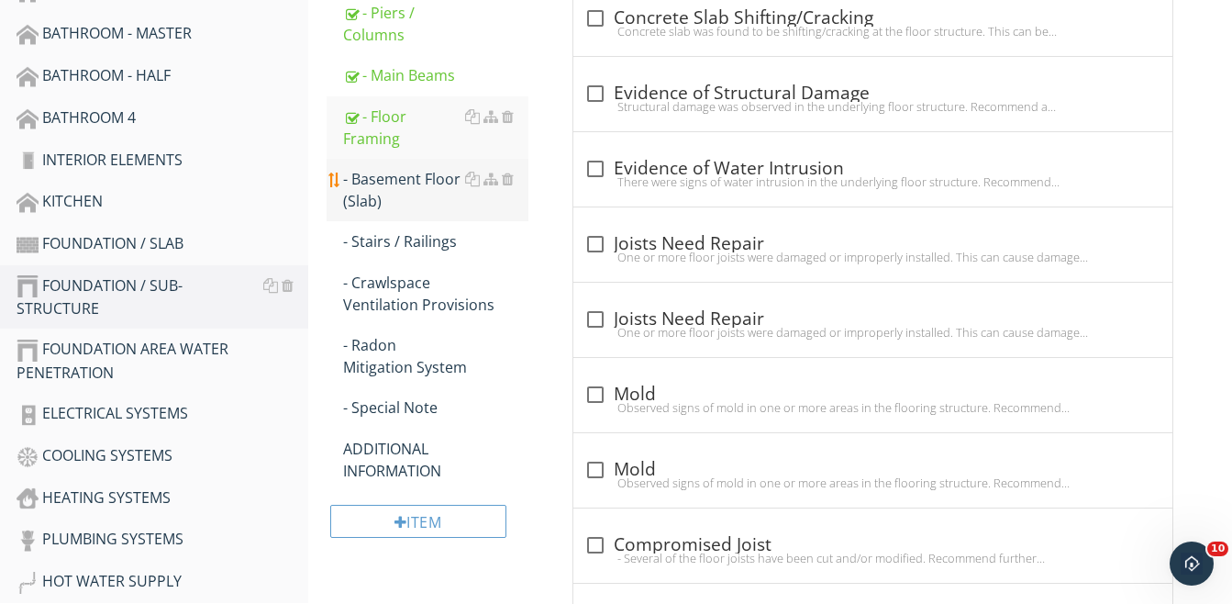
click at [390, 180] on div "- Basement Floor (Slab)" at bounding box center [435, 190] width 185 height 44
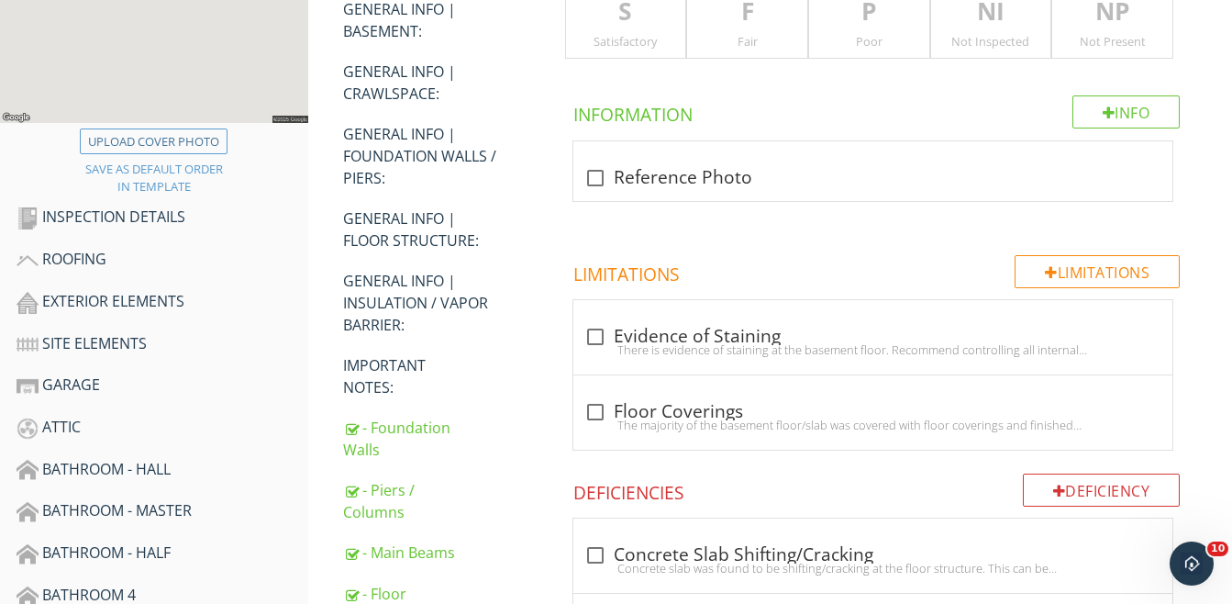
scroll to position [240, 0]
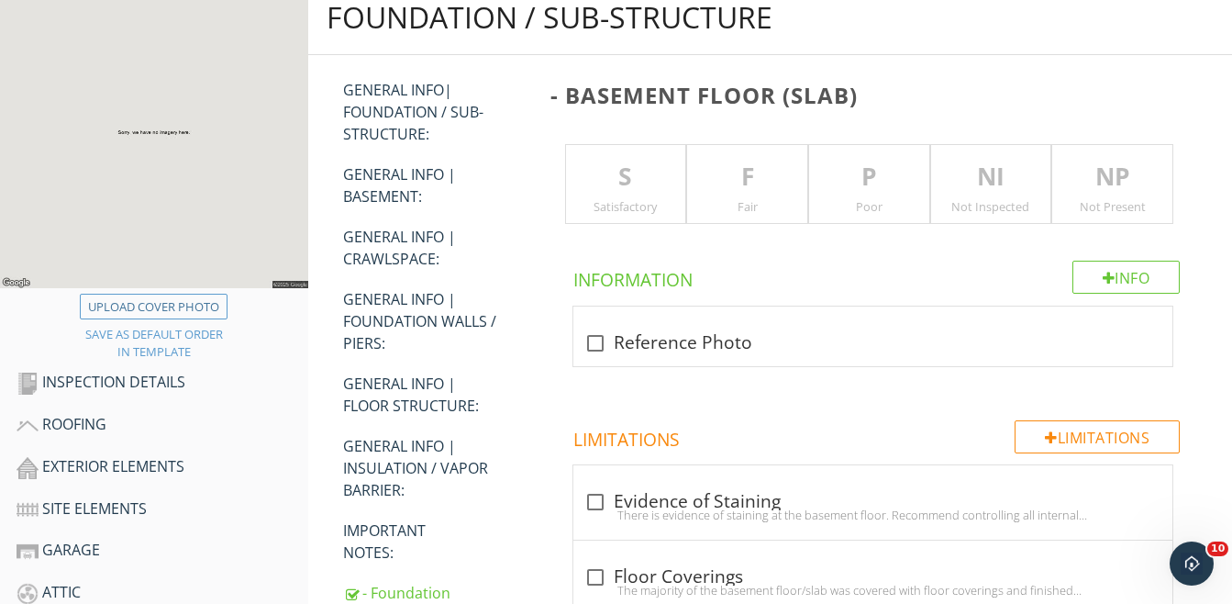
click at [686, 169] on p "NI" at bounding box center [991, 177] width 120 height 37
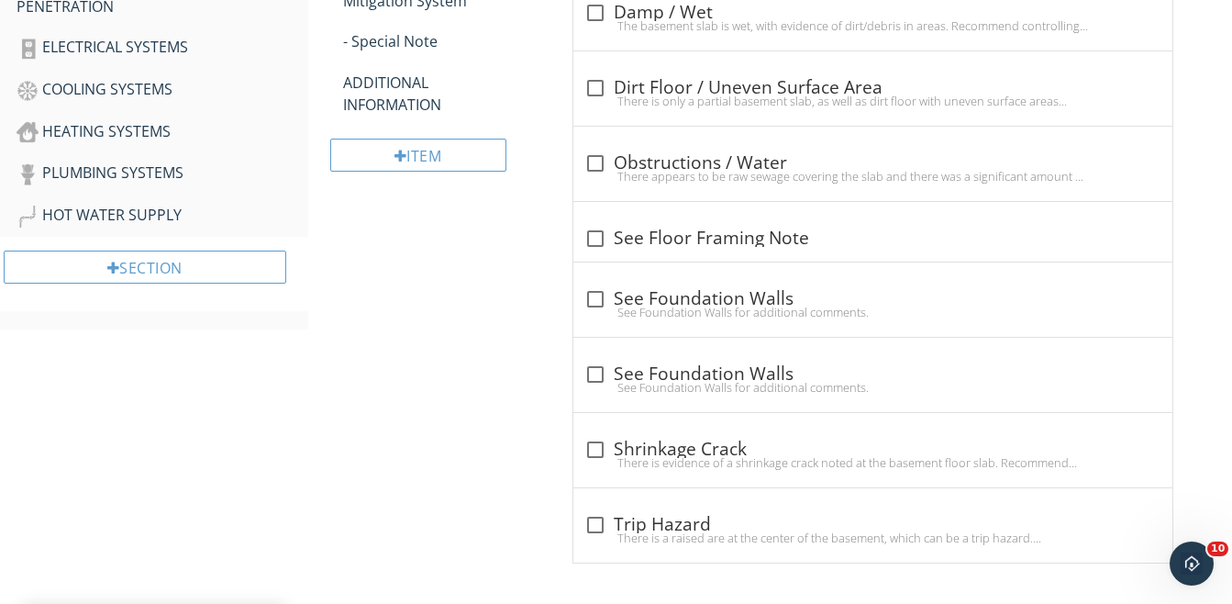
scroll to position [1254, 0]
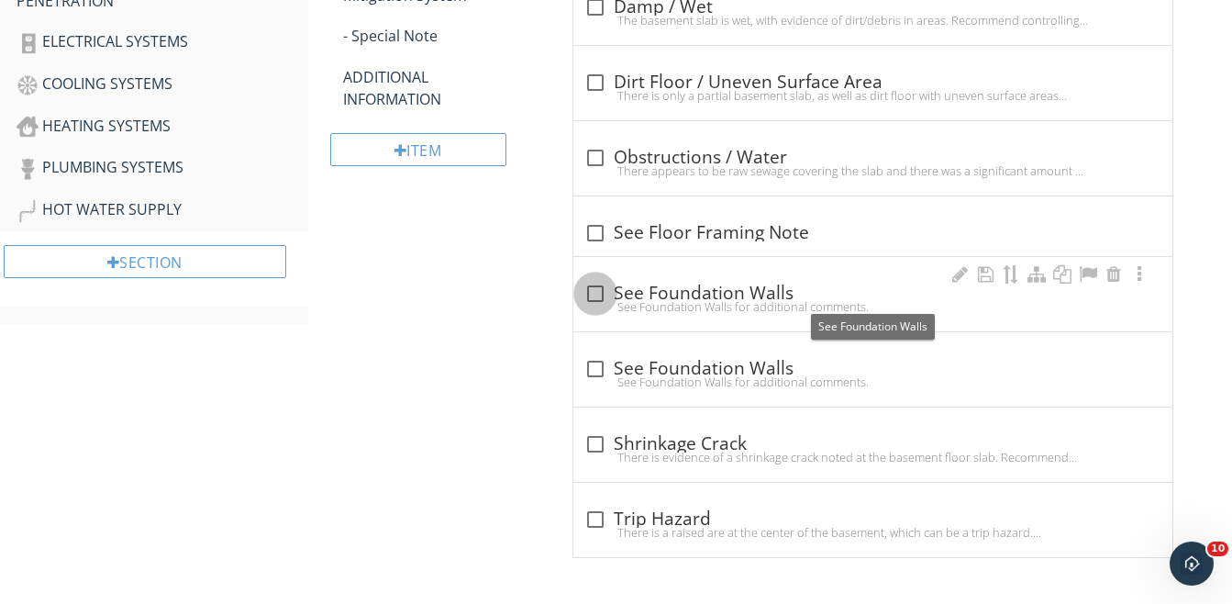
click at [591, 287] on div at bounding box center [595, 293] width 31 height 31
checkbox input "true"
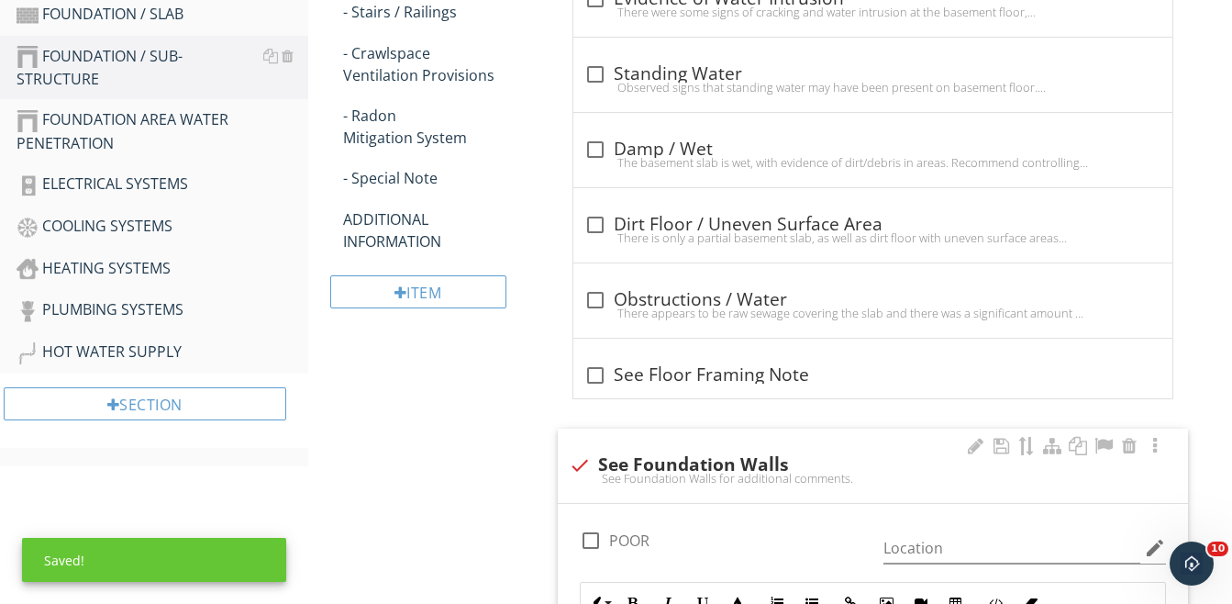
scroll to position [979, 0]
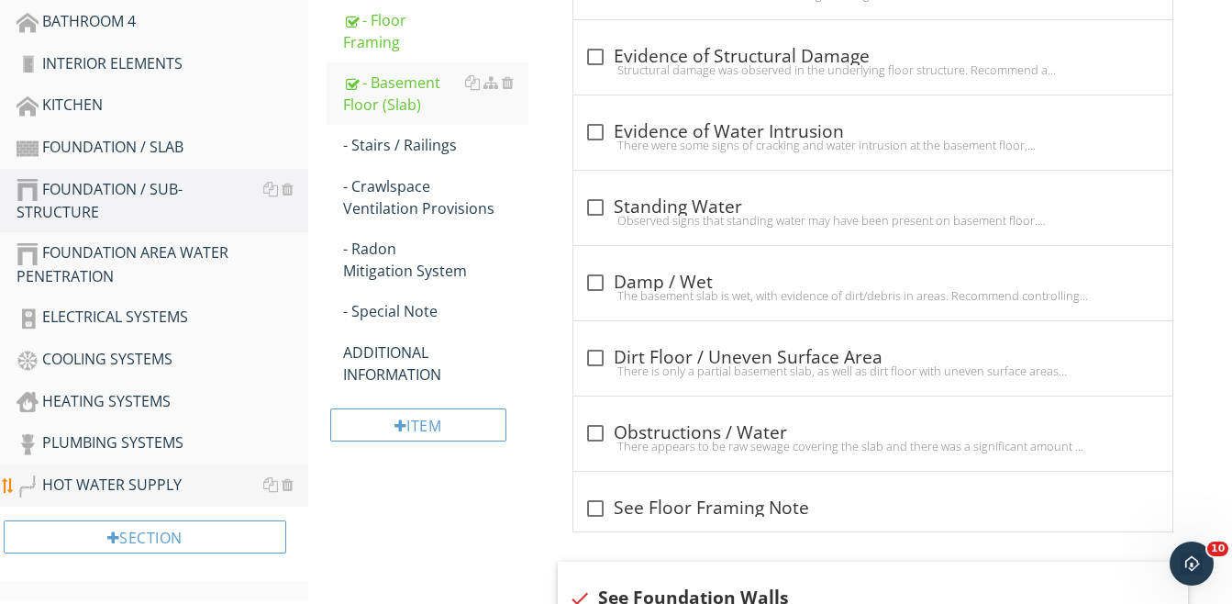
click at [115, 478] on div "HOT WATER SUPPLY" at bounding box center [163, 485] width 292 height 24
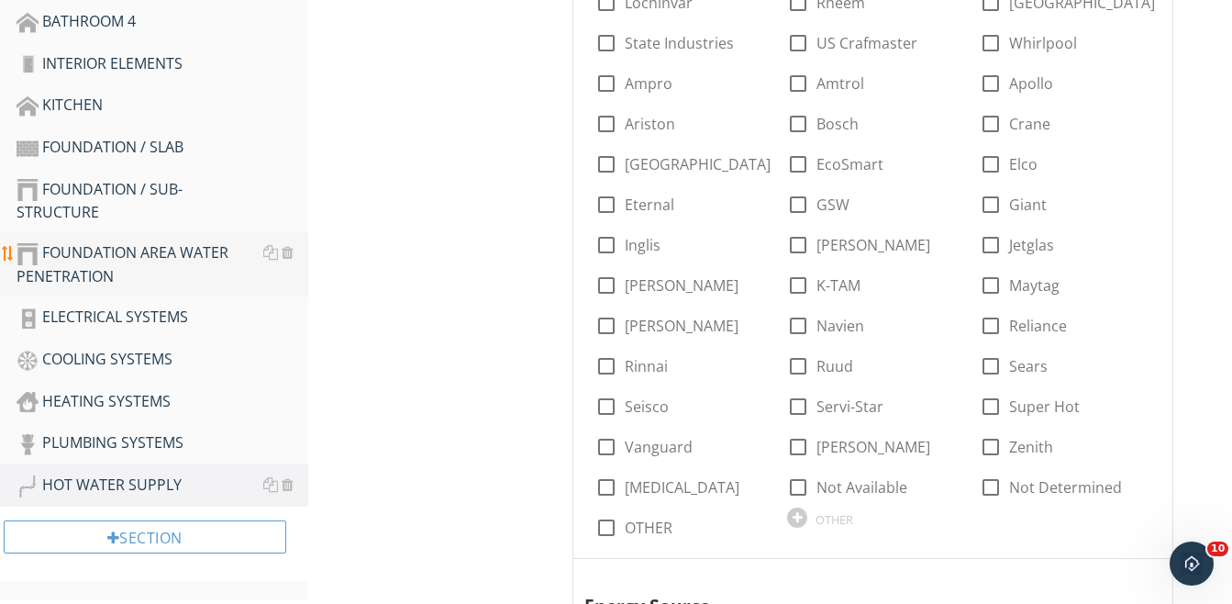
scroll to position [337, 0]
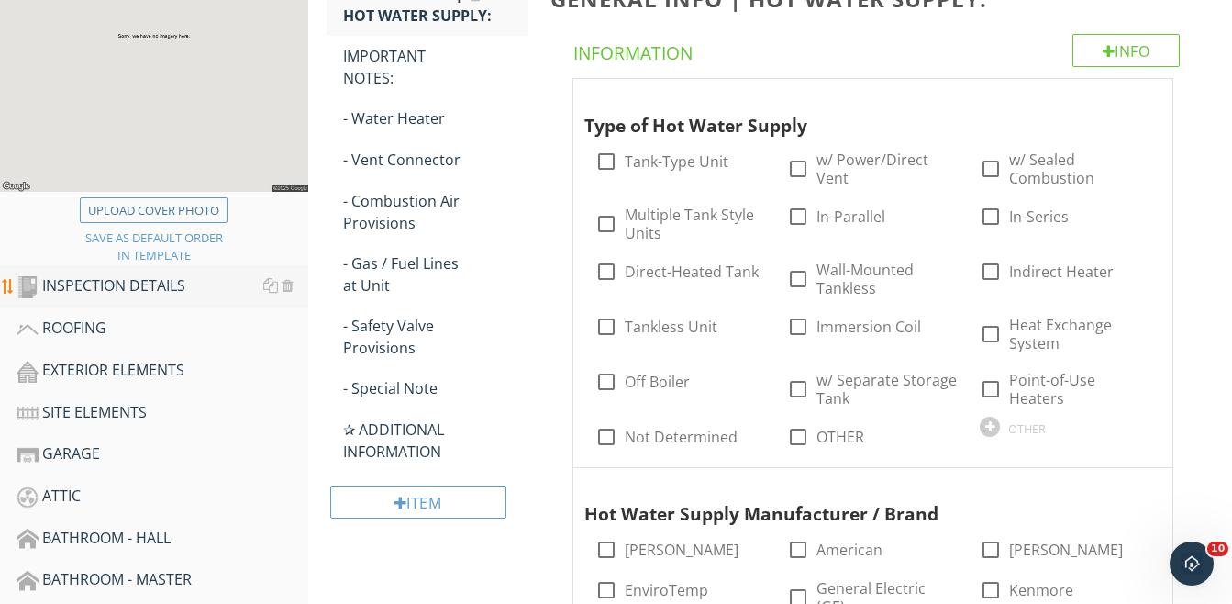
click at [91, 282] on div "INSPECTION DETAILS" at bounding box center [163, 286] width 292 height 24
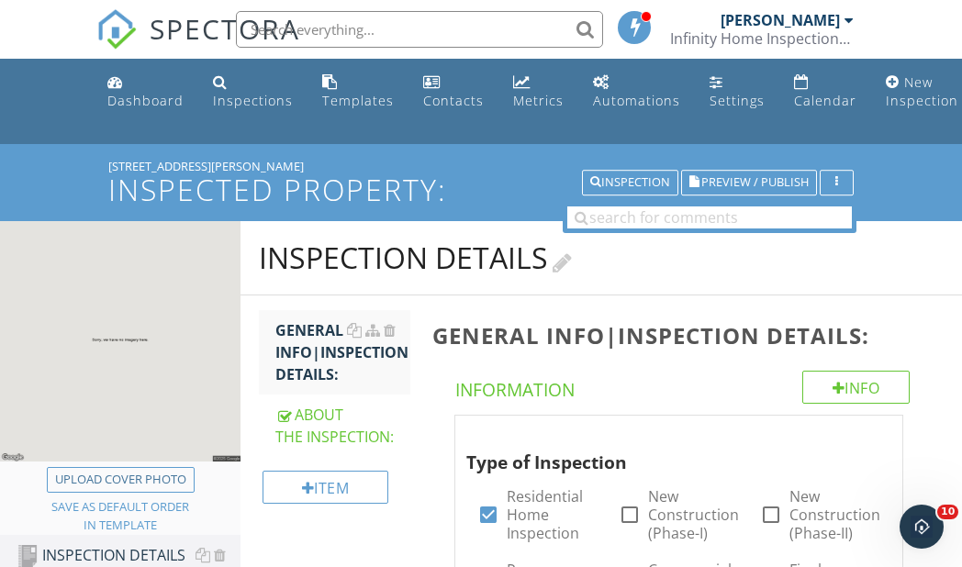
click at [686, 269] on h2 "INSPECTION DETAILS" at bounding box center [601, 257] width 684 height 37
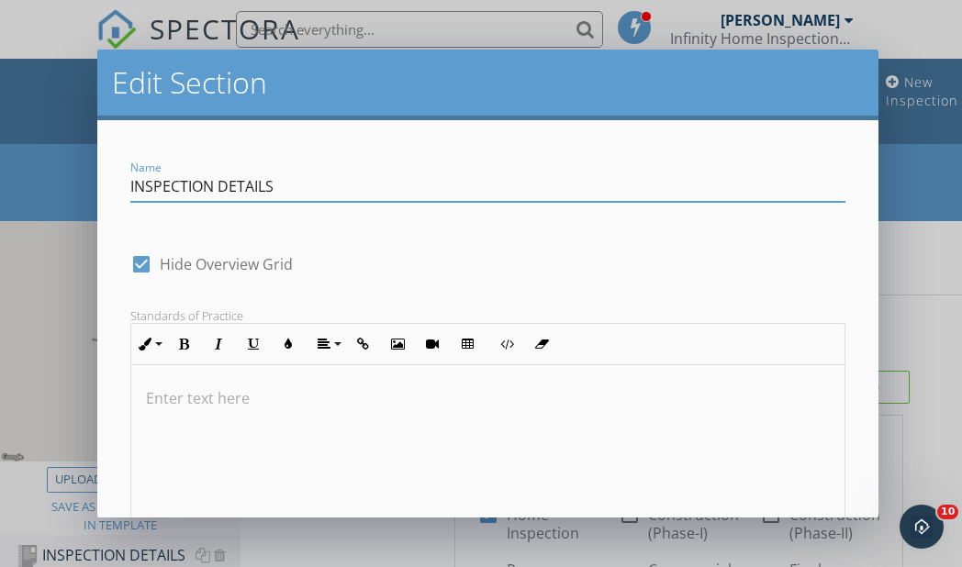
click at [686, 28] on div "Edit Section Name INSPECTION DETAILS check_box Hide Overview Grid Standards of …" at bounding box center [481, 283] width 962 height 567
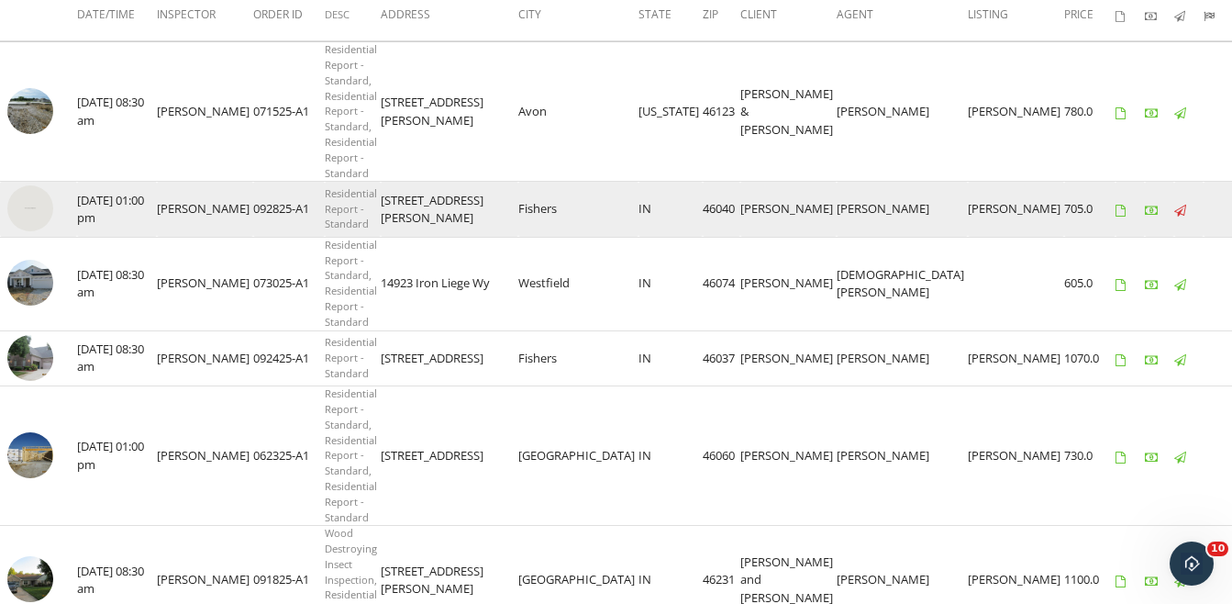
click at [17, 204] on img at bounding box center [30, 208] width 46 height 46
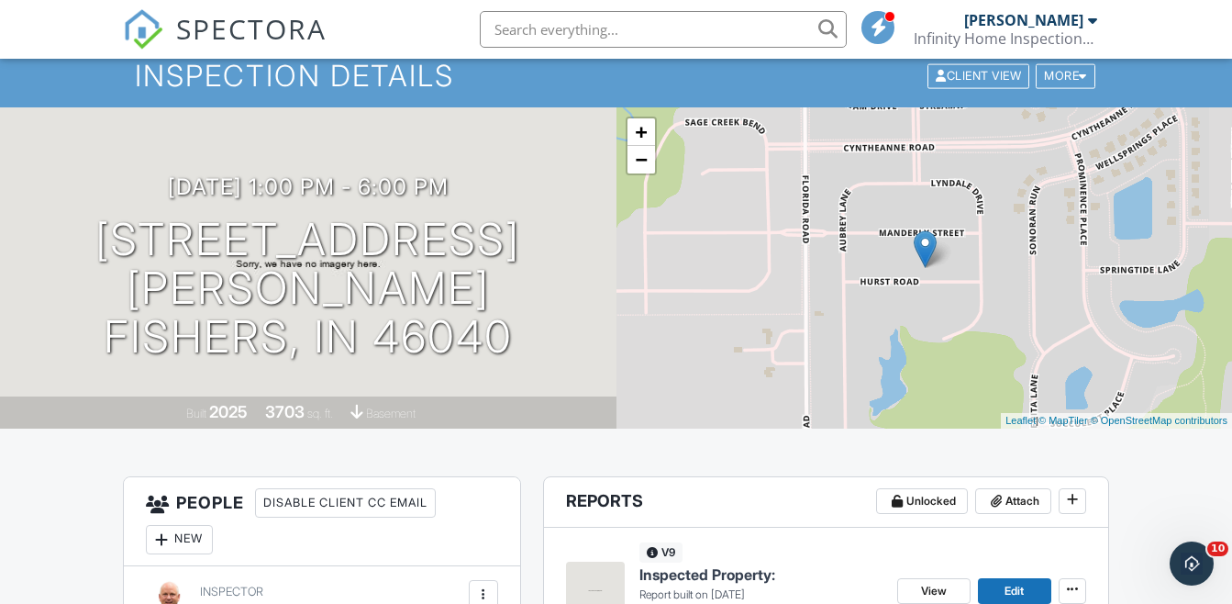
scroll to position [92, 0]
